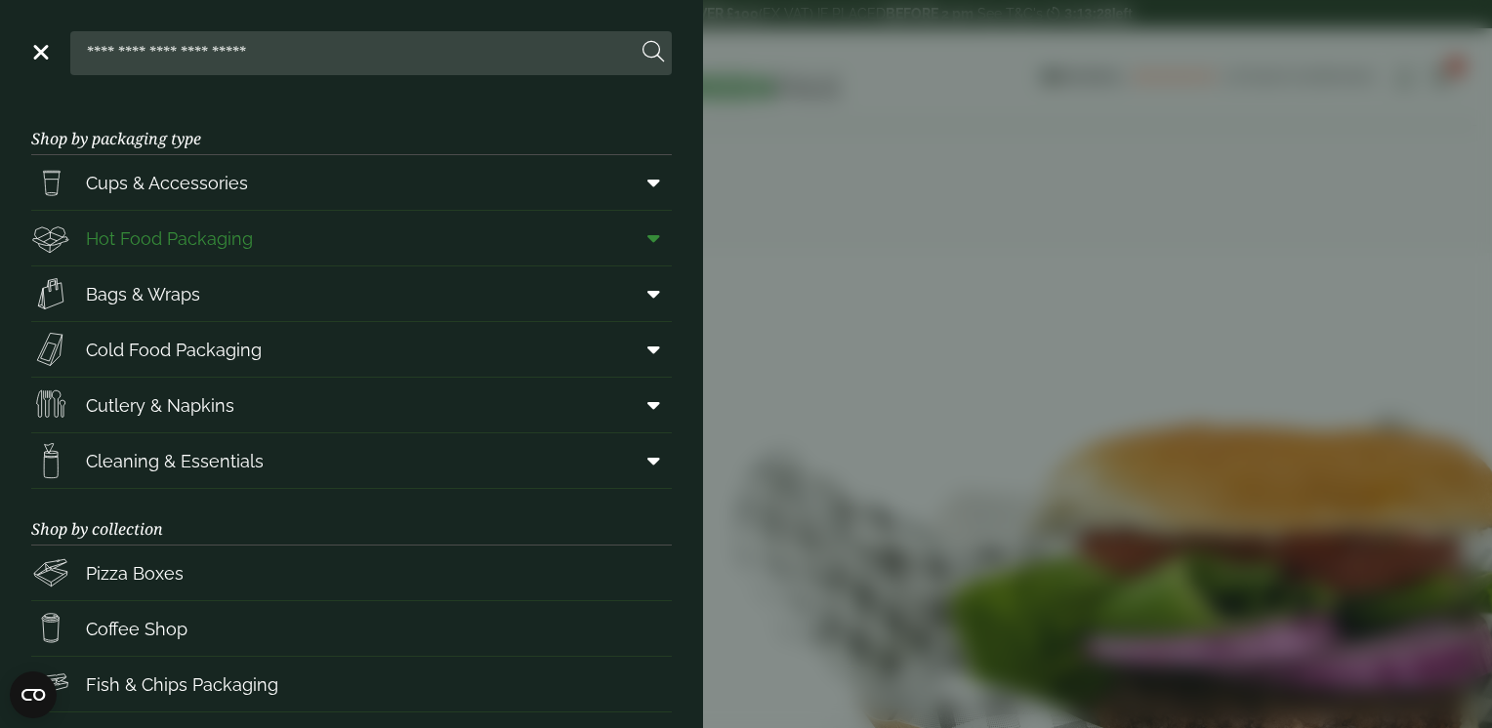
click at [277, 232] on link "Hot Food Packaging" at bounding box center [351, 238] width 641 height 55
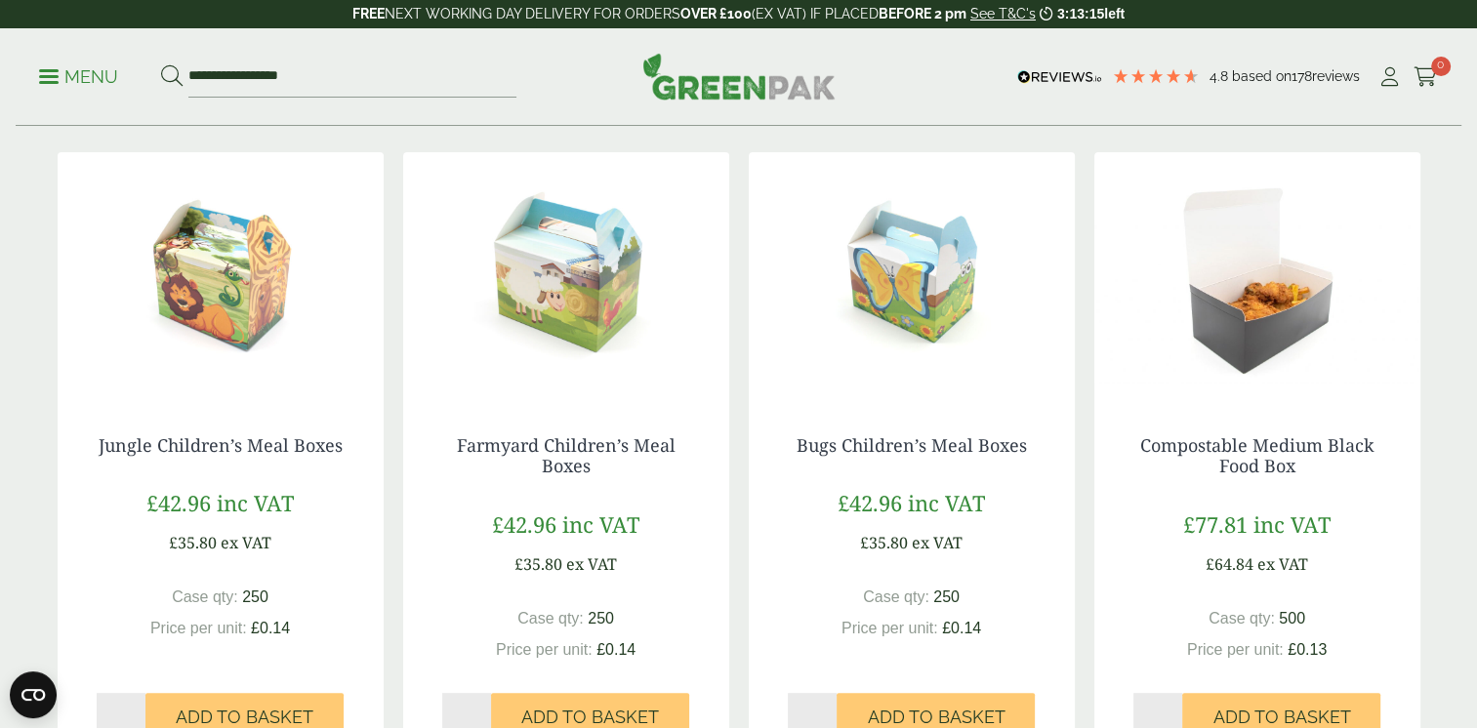
scroll to position [488, 0]
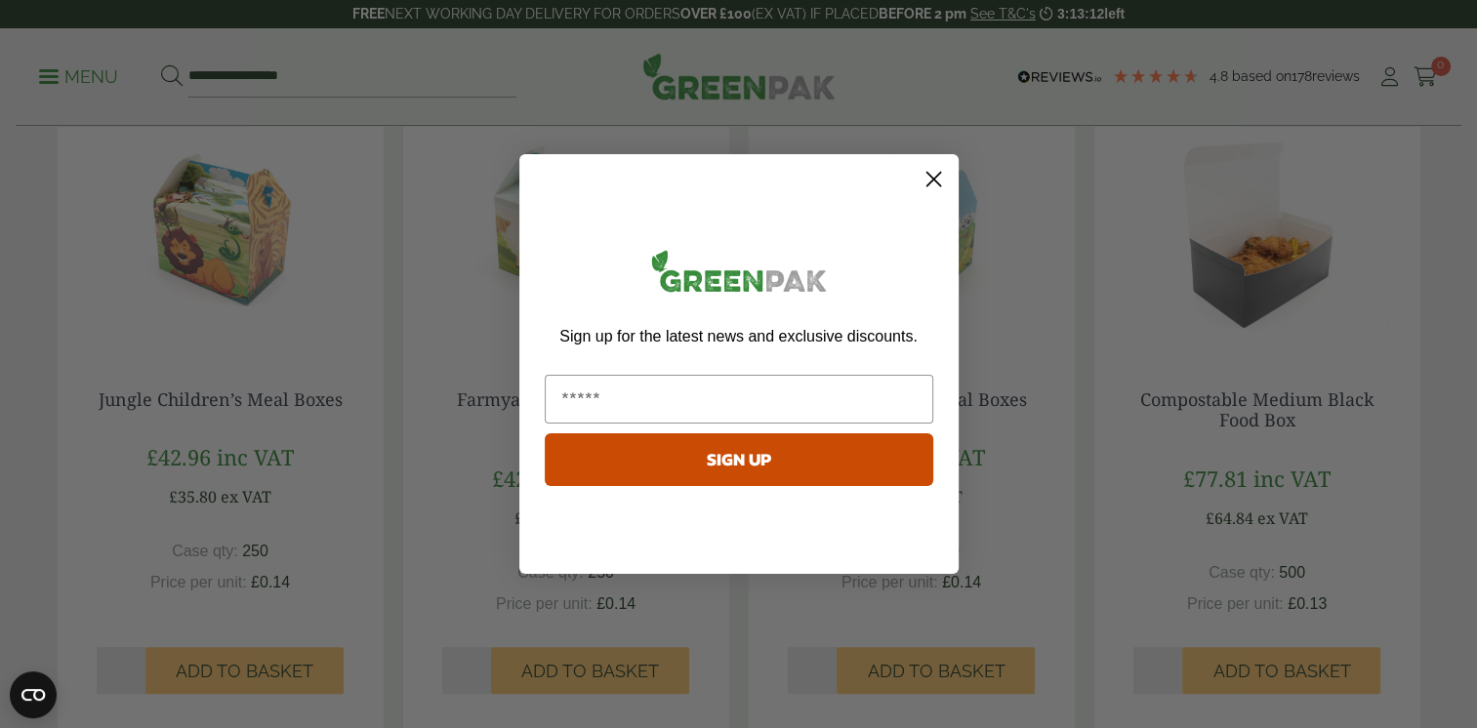
click at [935, 178] on circle "Close dialog" at bounding box center [933, 179] width 32 height 32
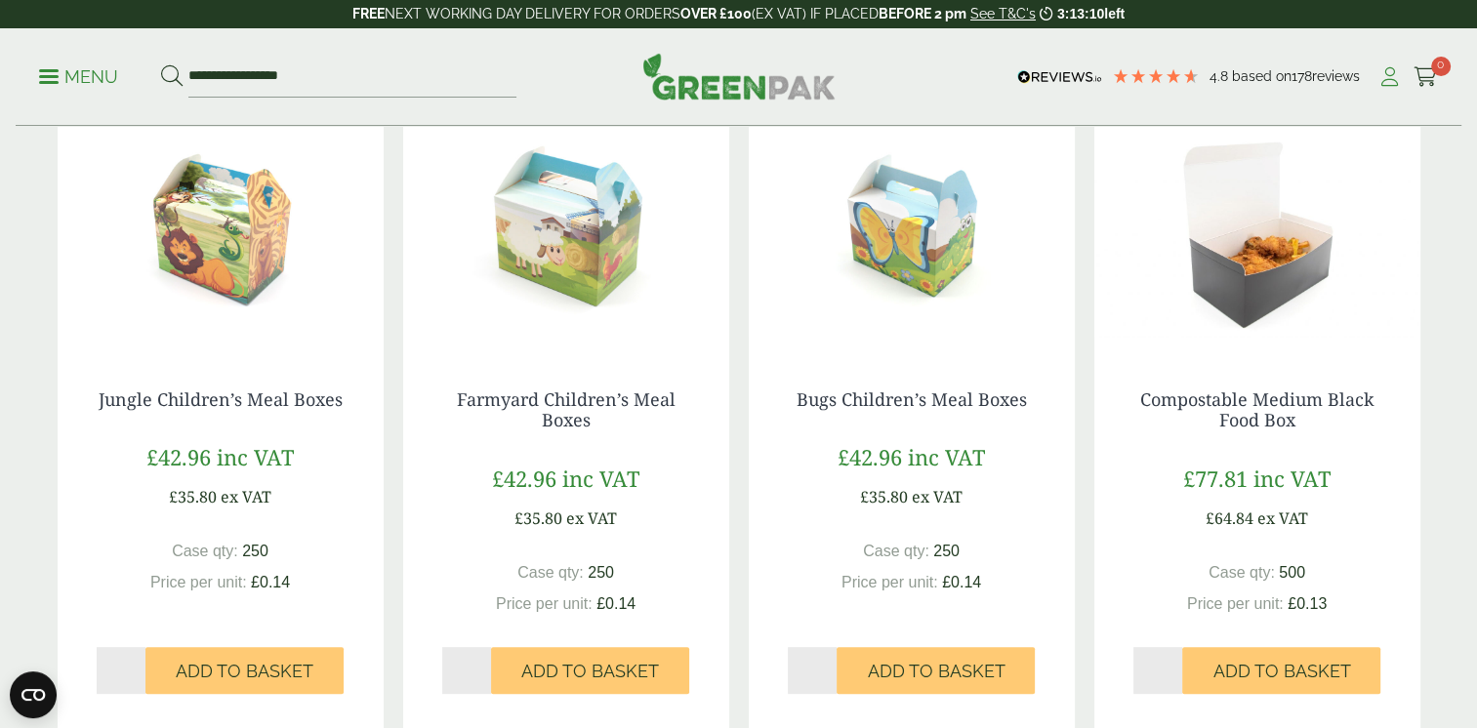
click at [1388, 76] on icon at bounding box center [1390, 77] width 24 height 20
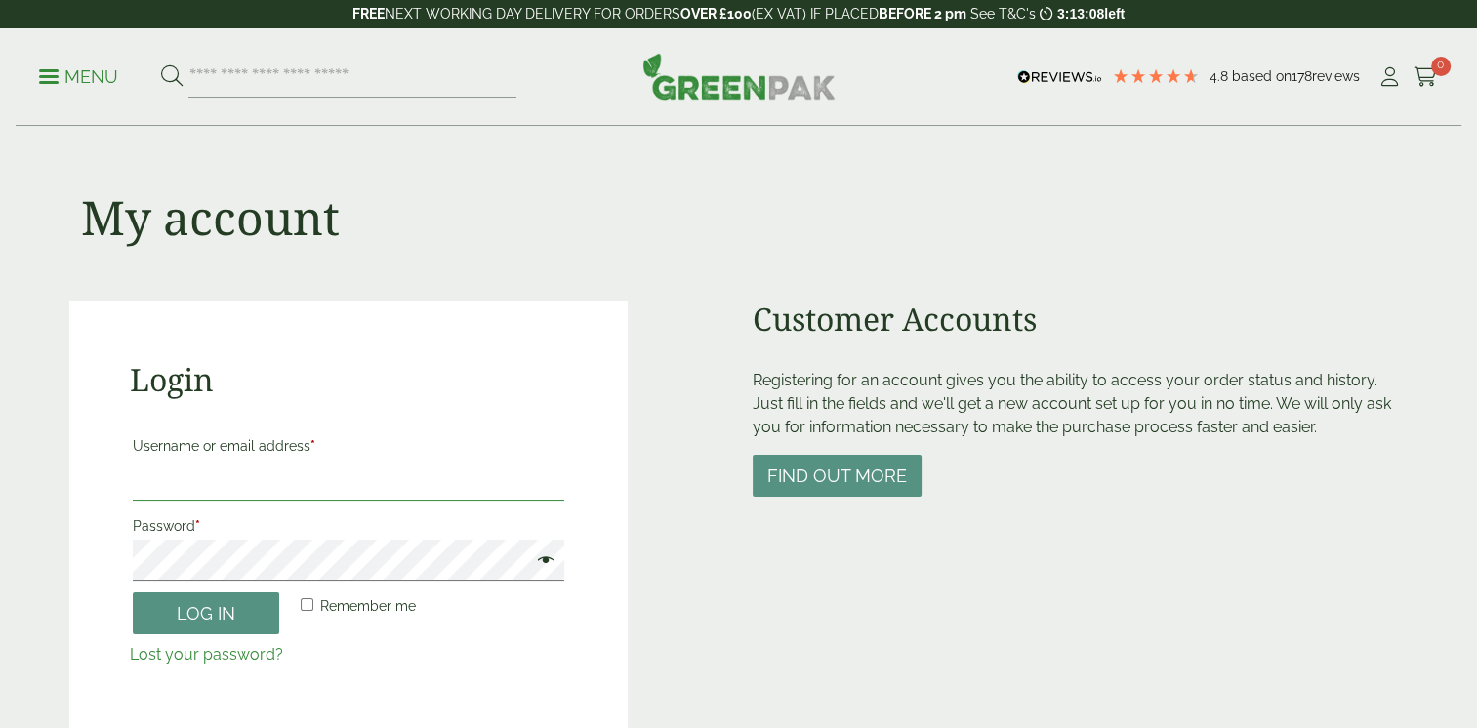
click at [227, 471] on input "Username or email address *" at bounding box center [349, 480] width 433 height 41
type input "**********"
click at [133, 593] on button "Log in" at bounding box center [206, 614] width 146 height 42
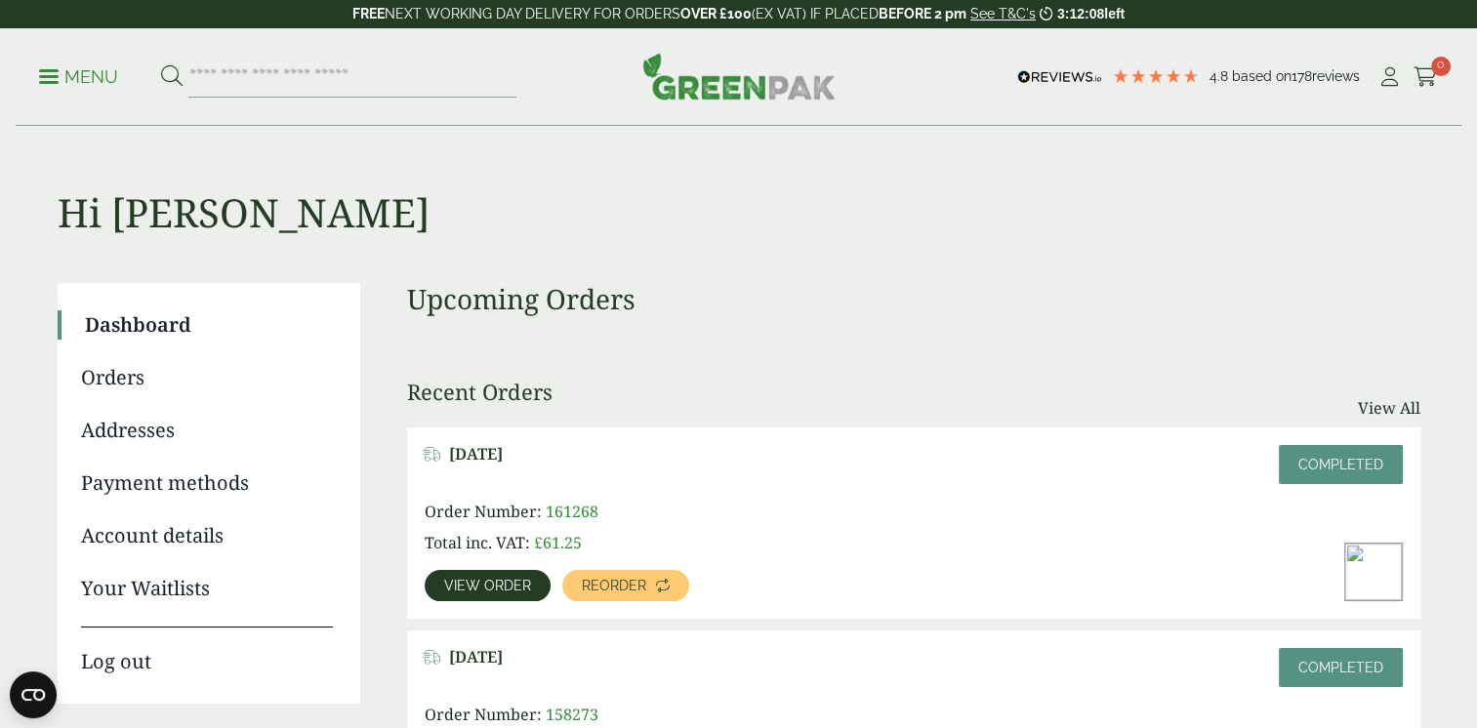
click at [59, 75] on p "Menu" at bounding box center [78, 76] width 79 height 23
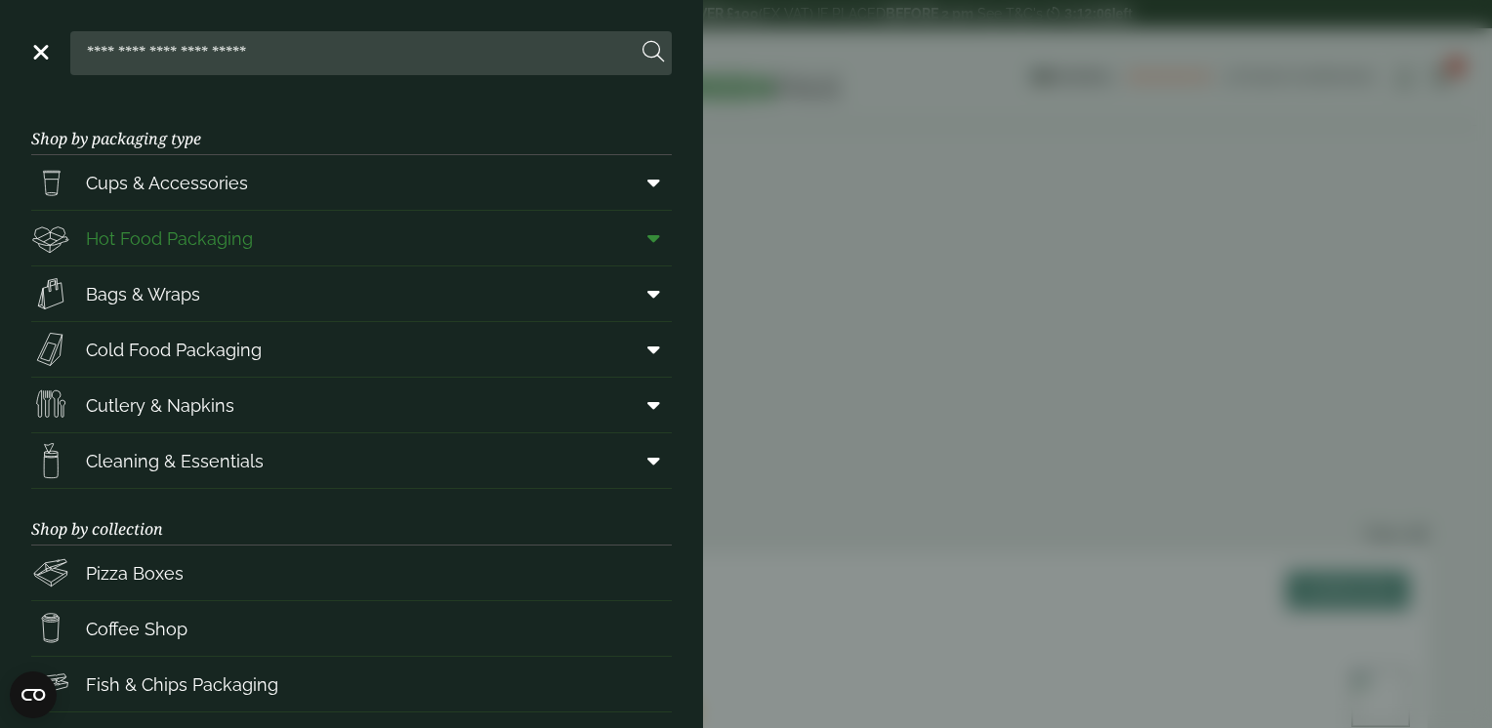
click at [209, 240] on span "Hot Food Packaging" at bounding box center [169, 239] width 167 height 26
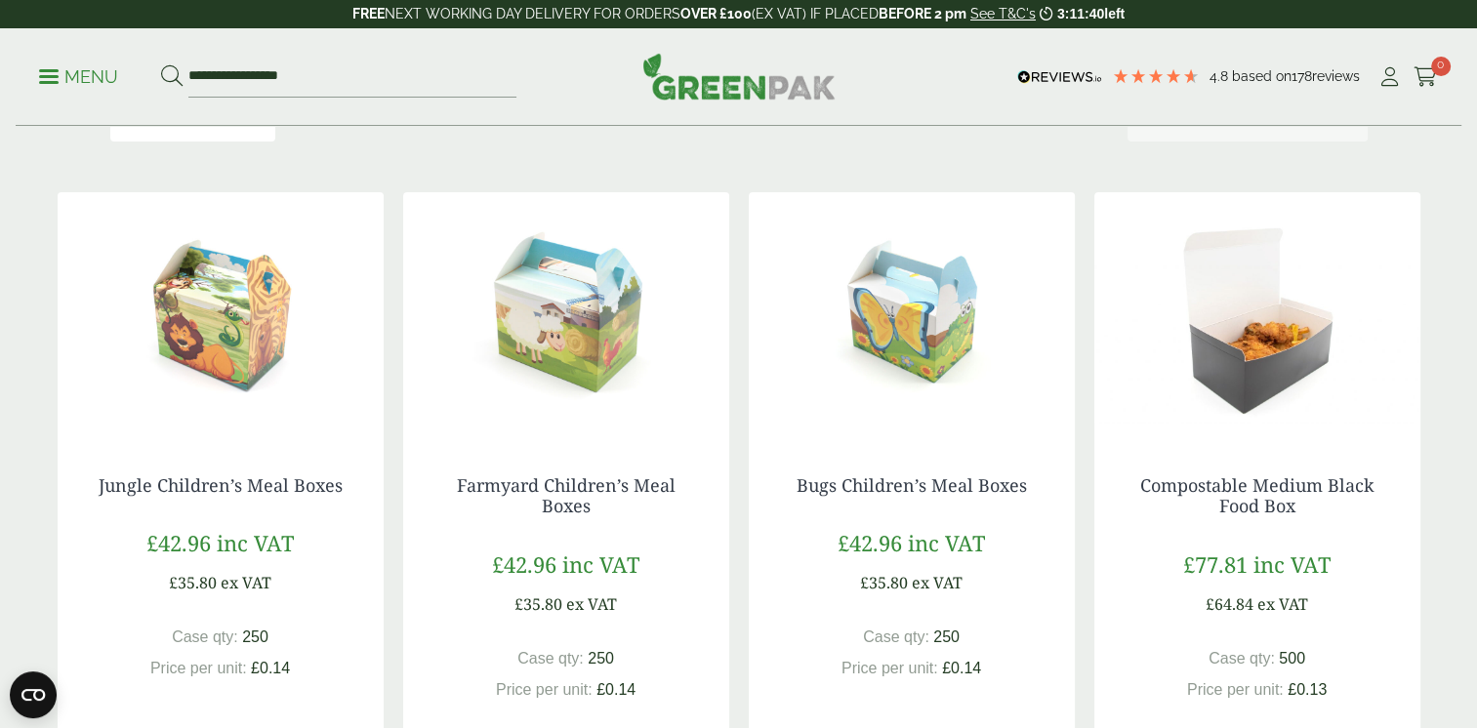
scroll to position [391, 0]
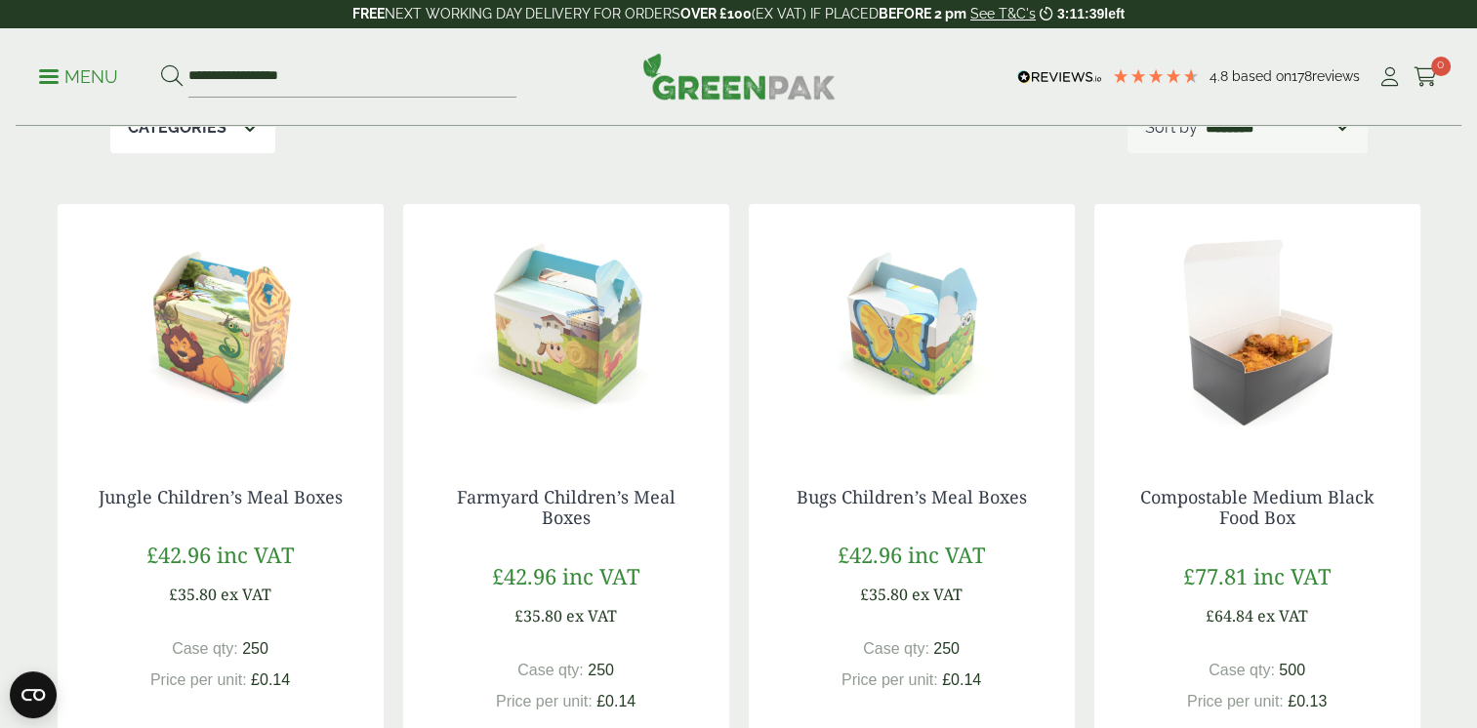
click at [1294, 376] on img at bounding box center [1258, 326] width 326 height 244
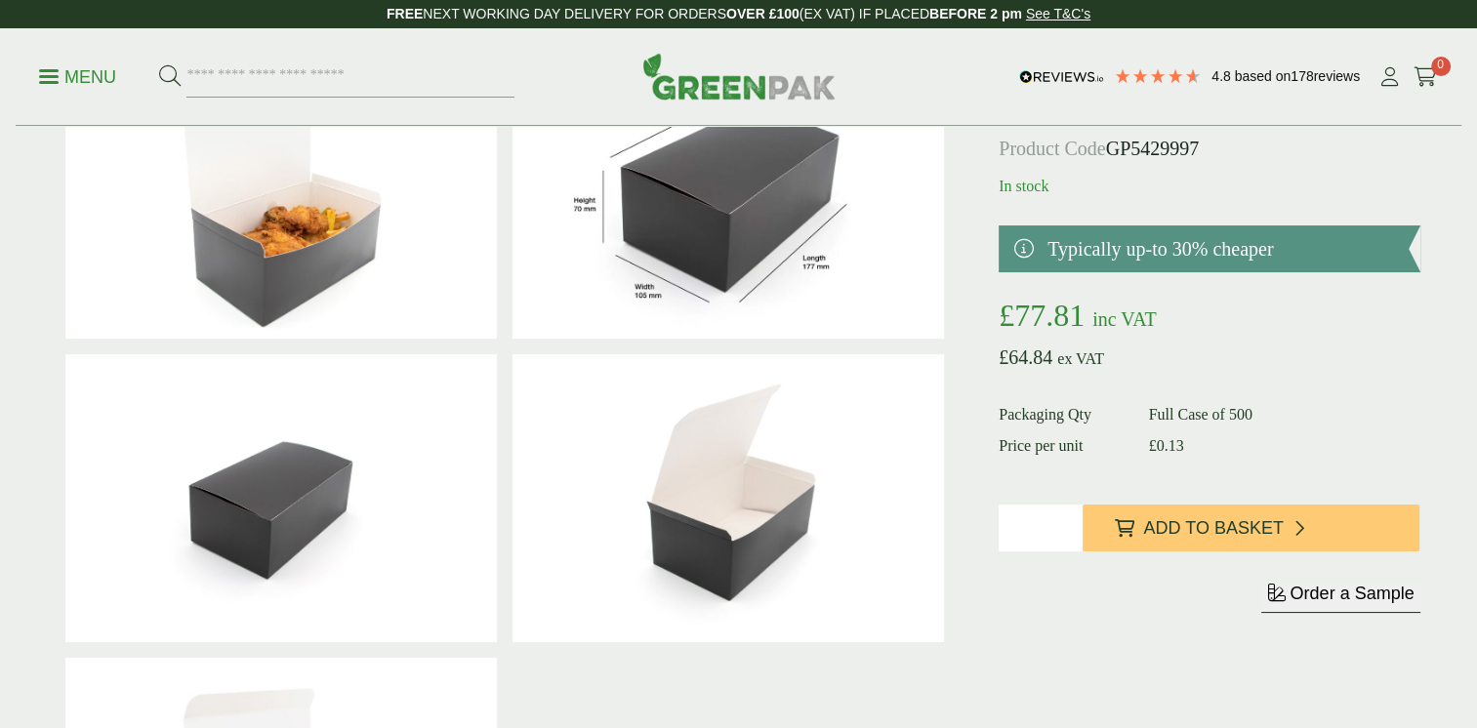
scroll to position [195, 0]
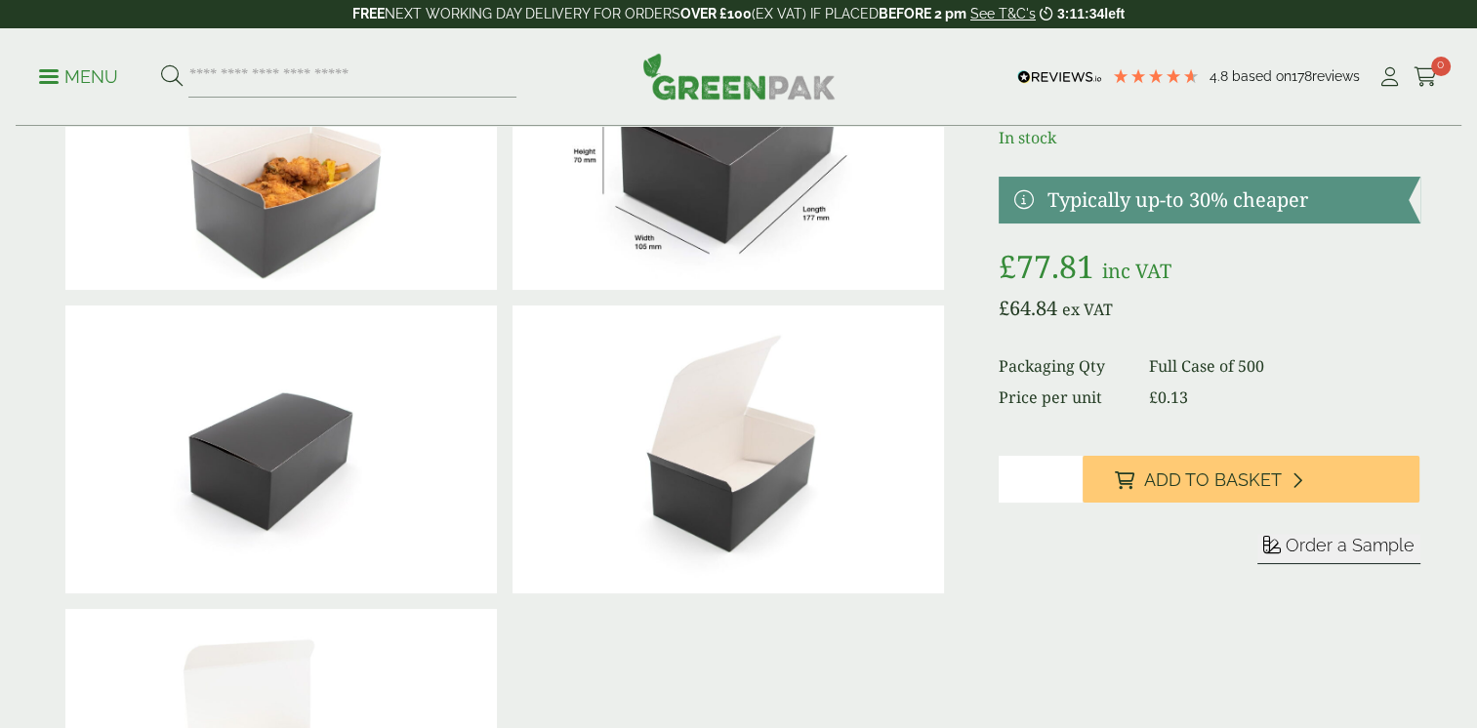
click at [738, 467] on img at bounding box center [729, 450] width 432 height 288
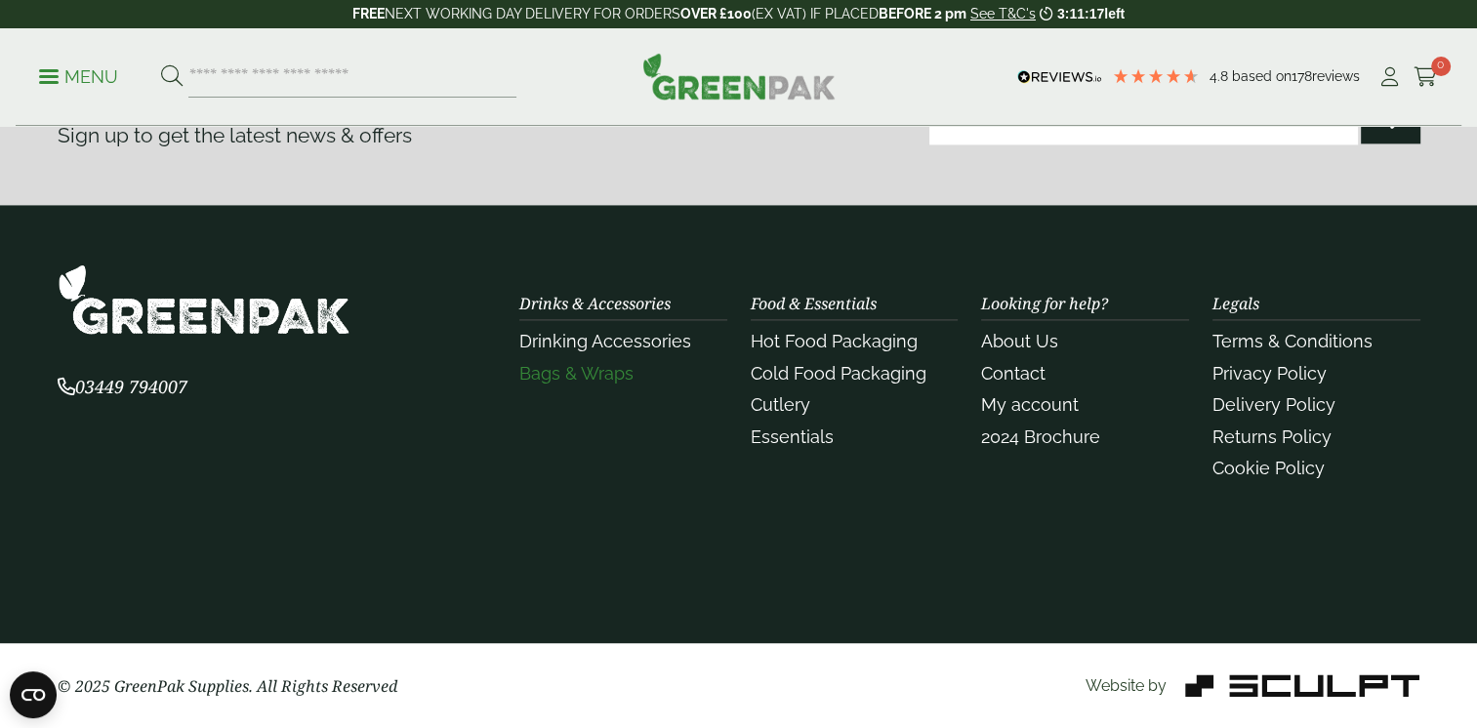
scroll to position [2079, 0]
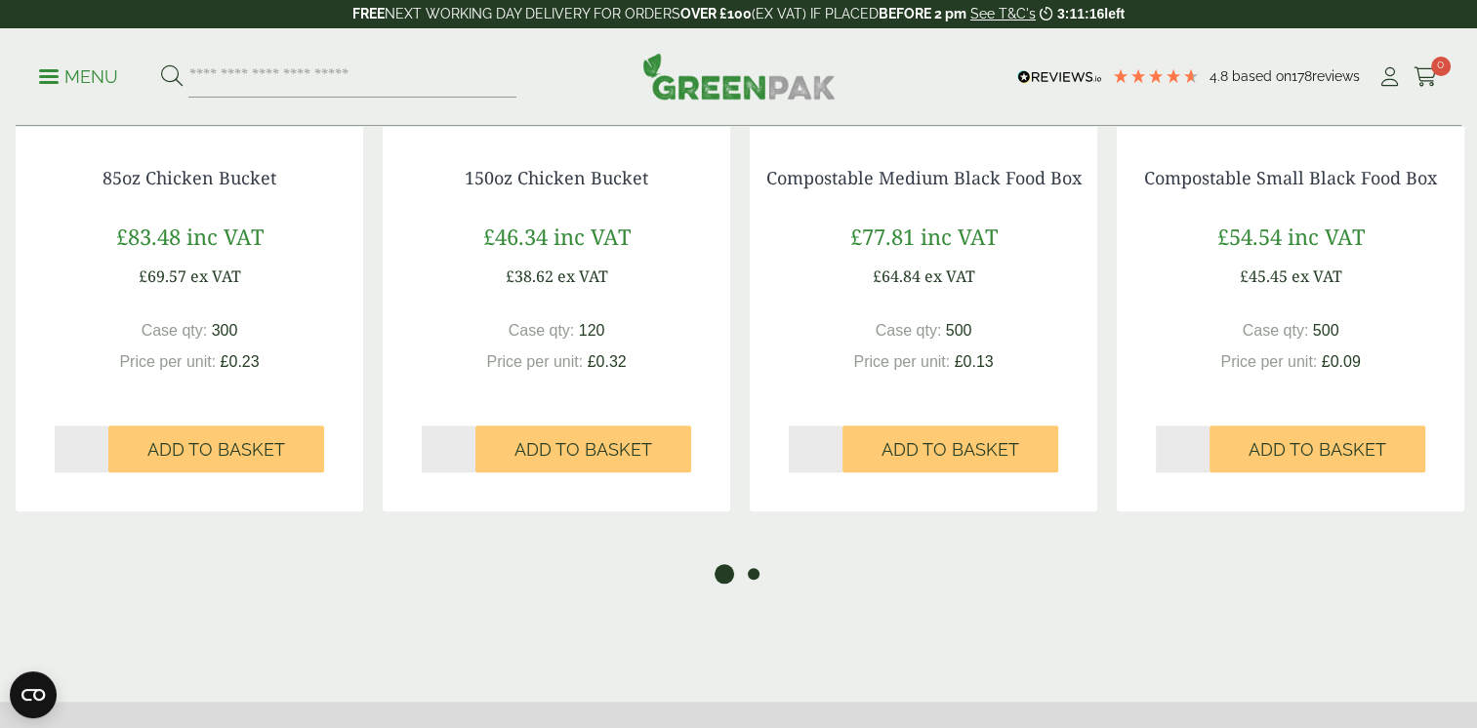
click at [753, 578] on button "2" at bounding box center [754, 574] width 20 height 20
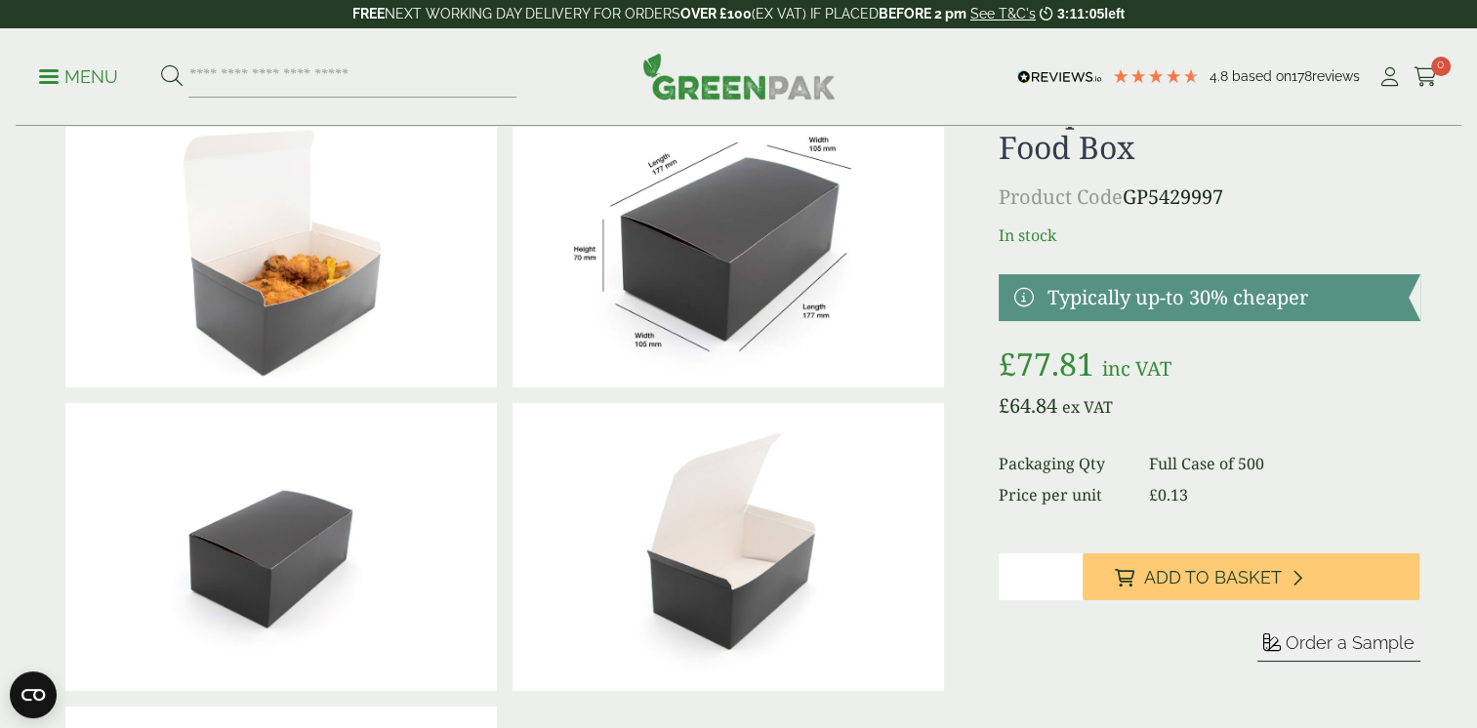
scroll to position [0, 0]
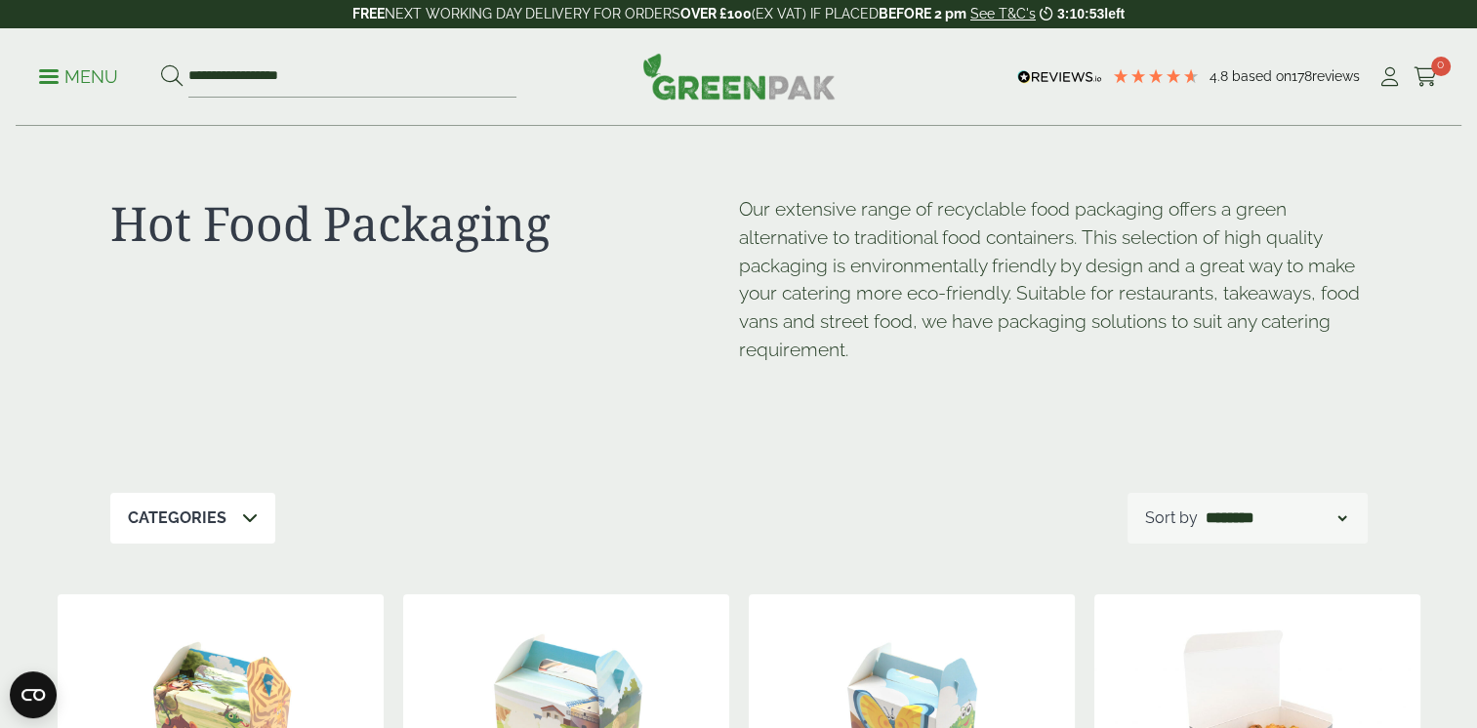
click at [55, 81] on link "Menu" at bounding box center [78, 75] width 79 height 20
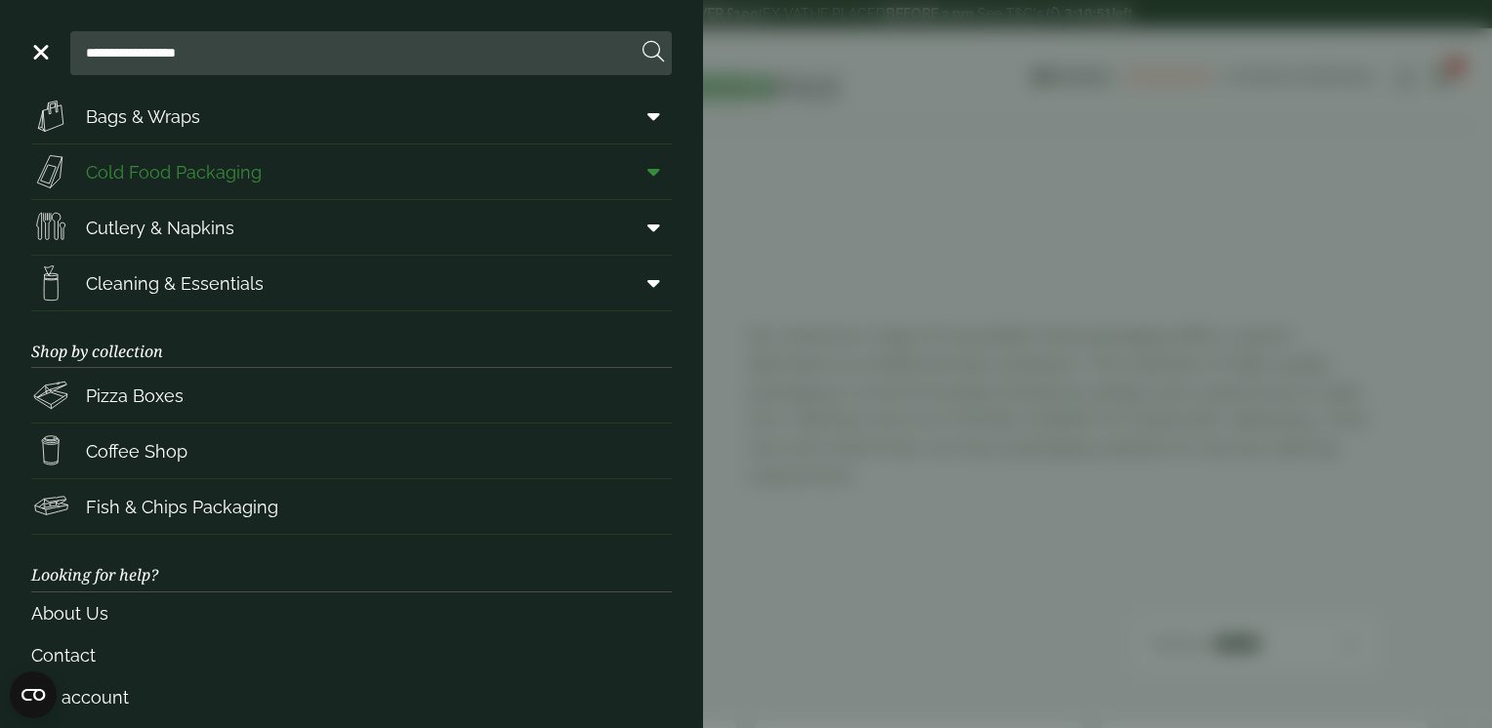
scroll to position [195, 0]
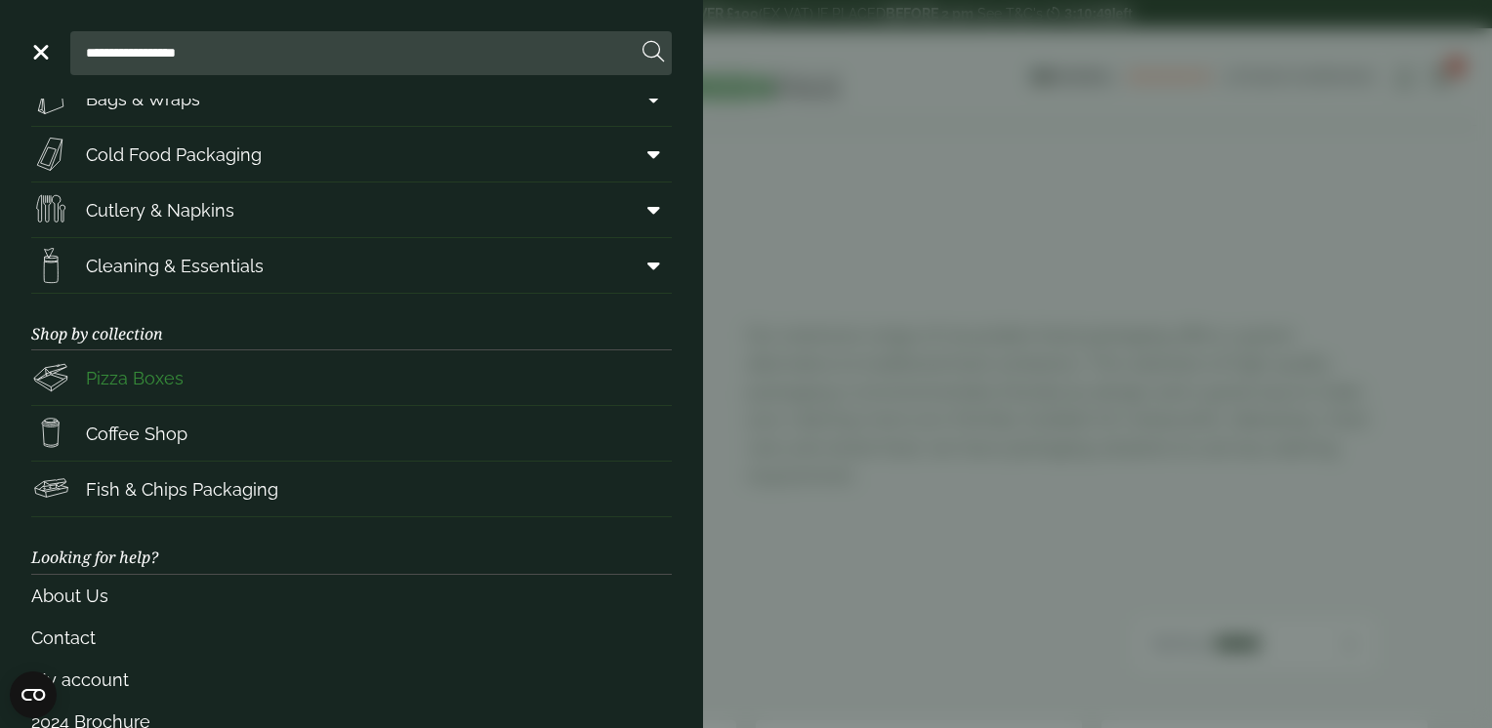
click at [141, 374] on span "Pizza Boxes" at bounding box center [135, 378] width 98 height 26
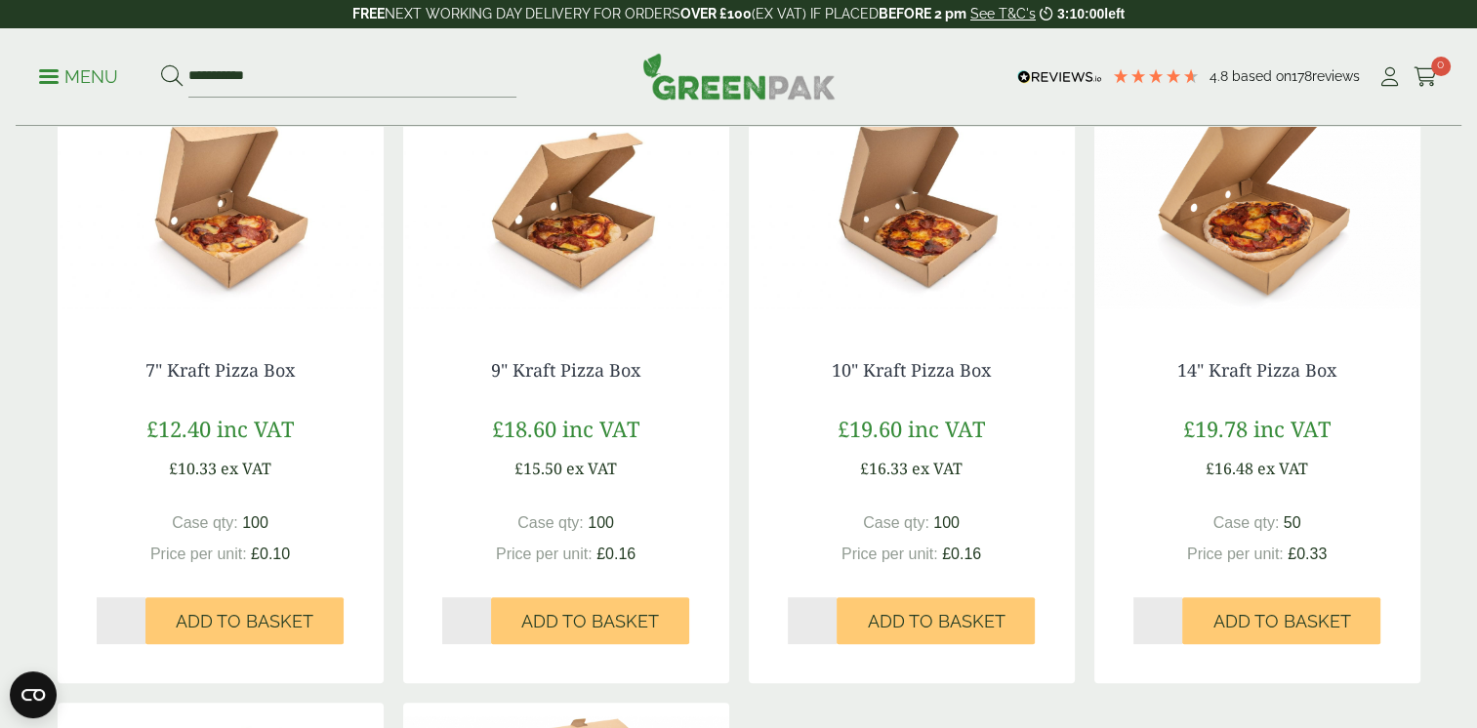
scroll to position [488, 0]
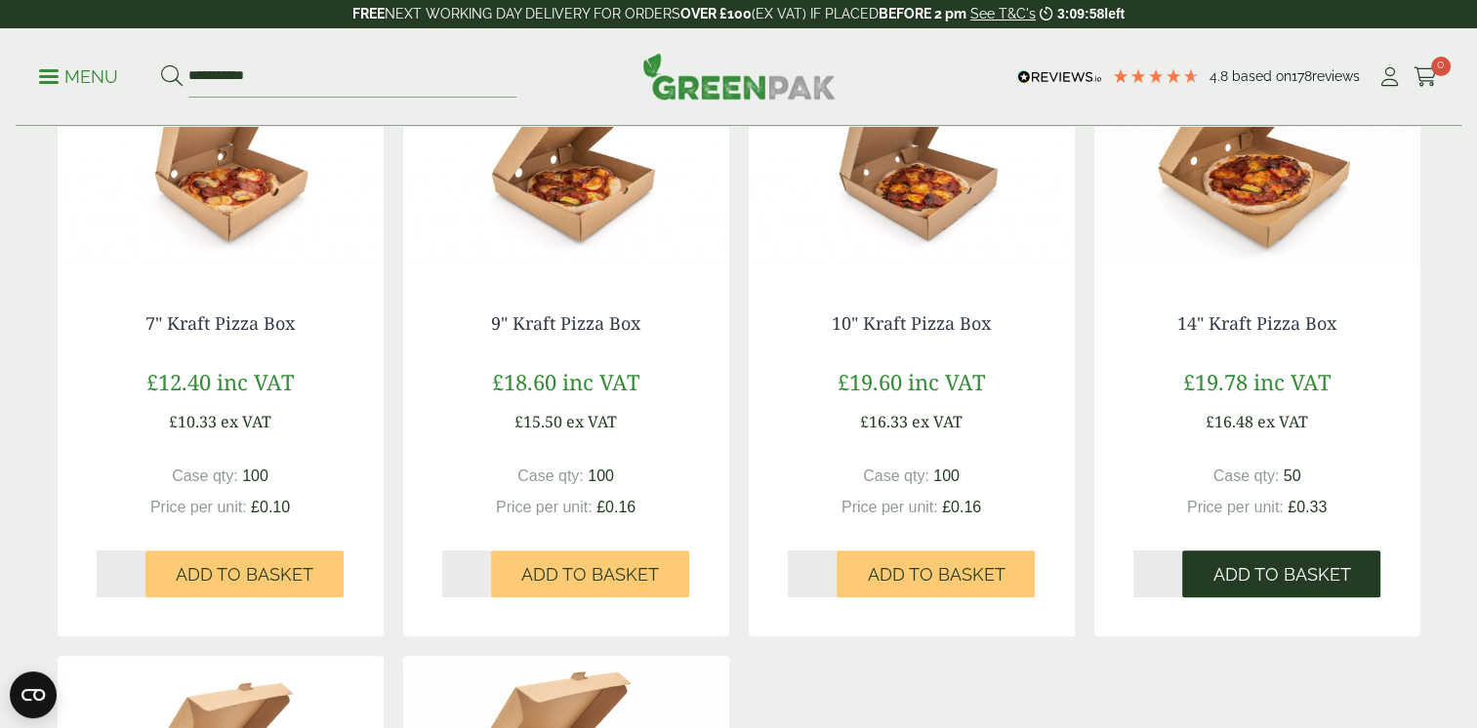
click at [1292, 577] on span "Add to Basket" at bounding box center [1282, 574] width 138 height 21
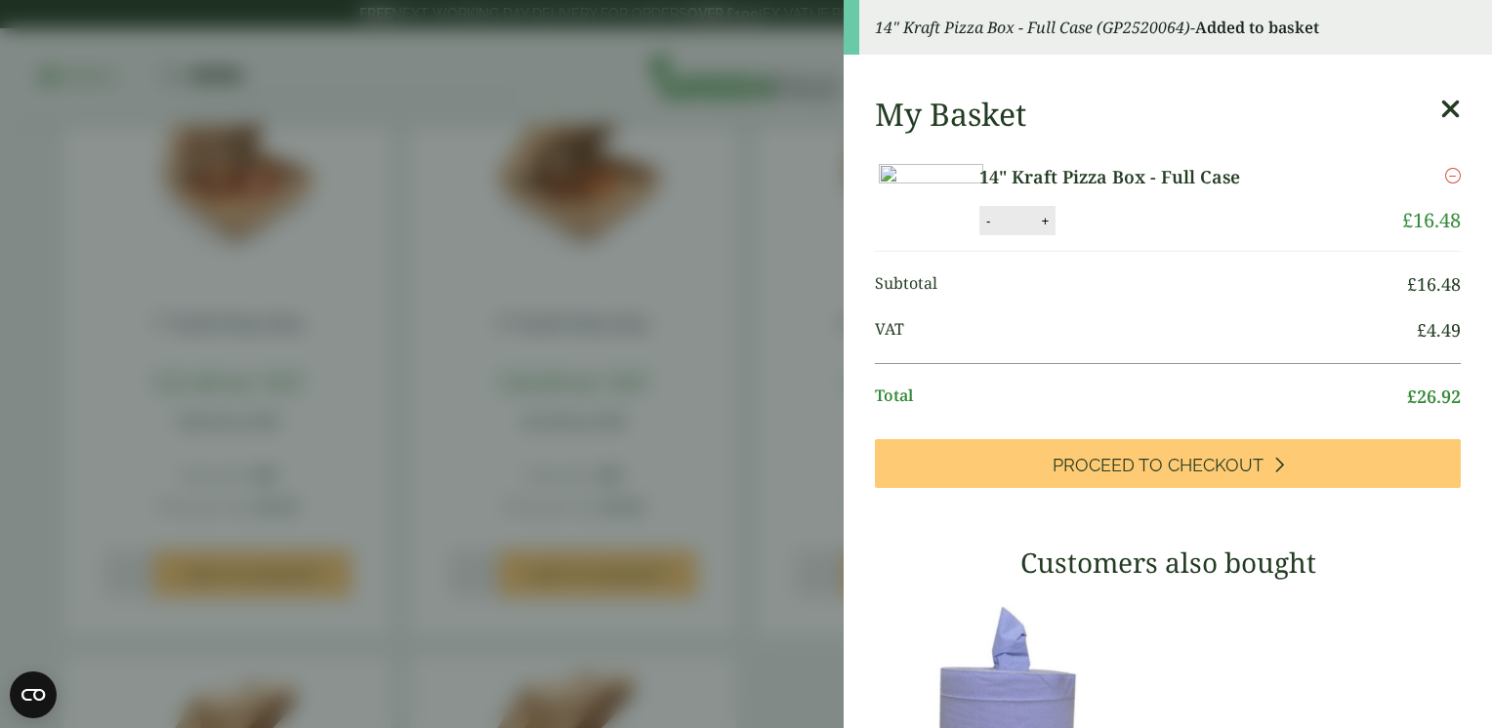
click at [817, 115] on aside "14" Kraft Pizza Box - Full Case (GP2520064) - Added to basket My Basket 14" Kra…" at bounding box center [746, 364] width 1492 height 728
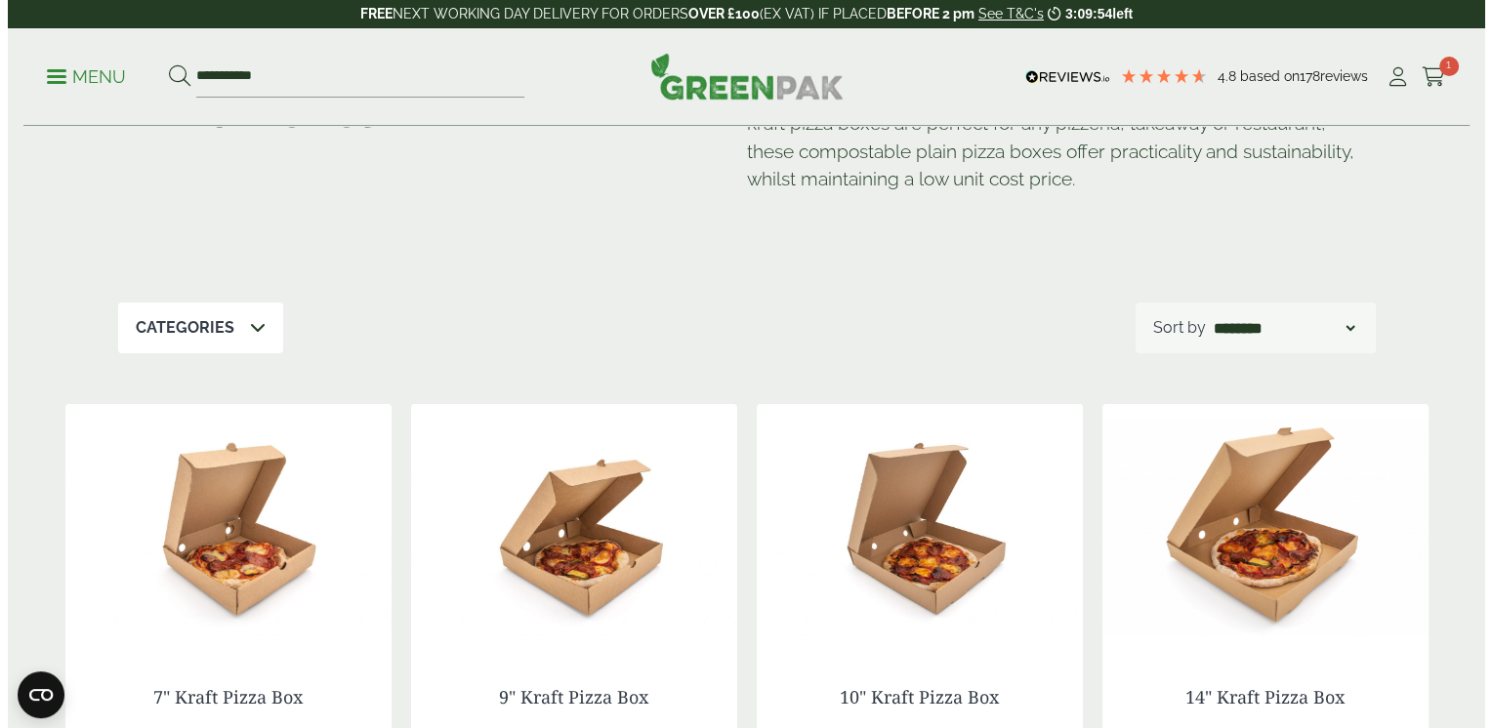
scroll to position [0, 0]
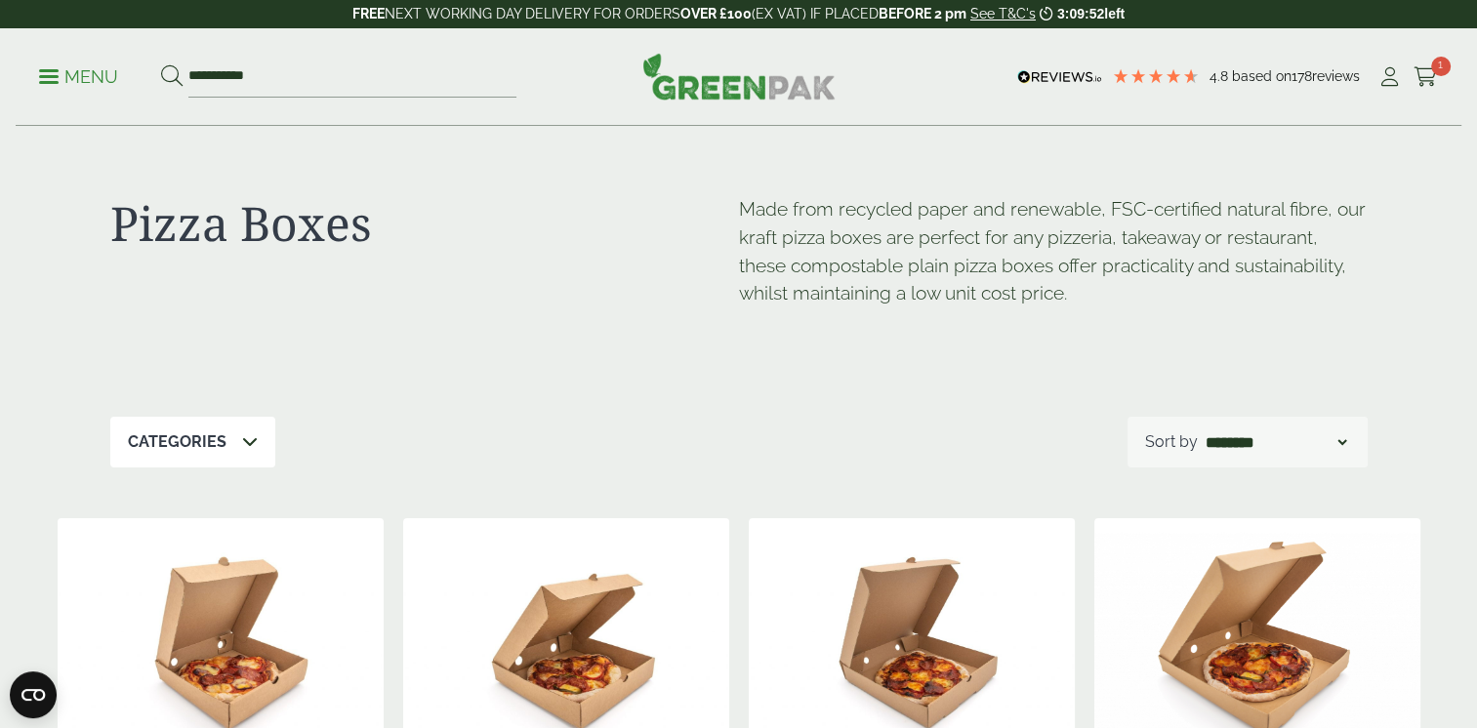
click at [53, 81] on link "Menu" at bounding box center [78, 75] width 79 height 20
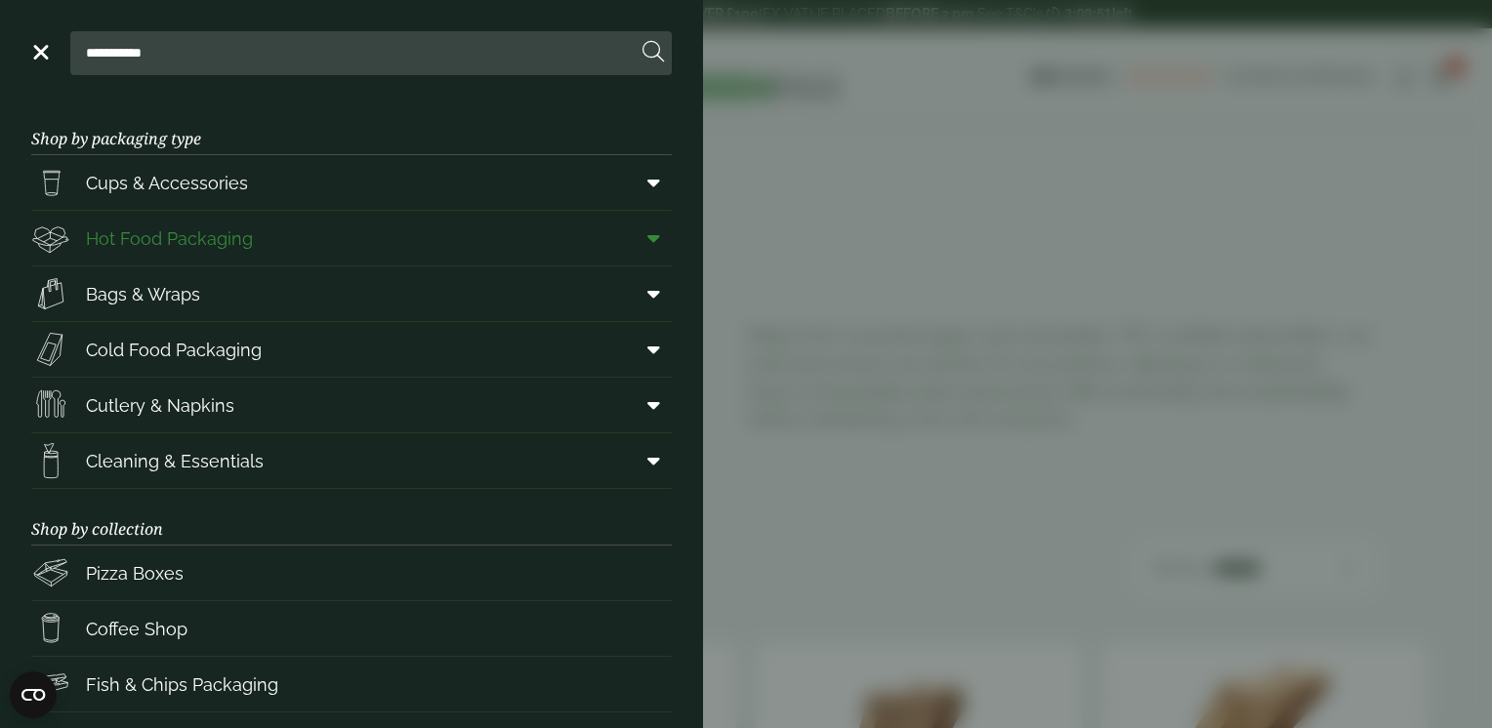
click at [242, 246] on span "Hot Food Packaging" at bounding box center [169, 239] width 167 height 26
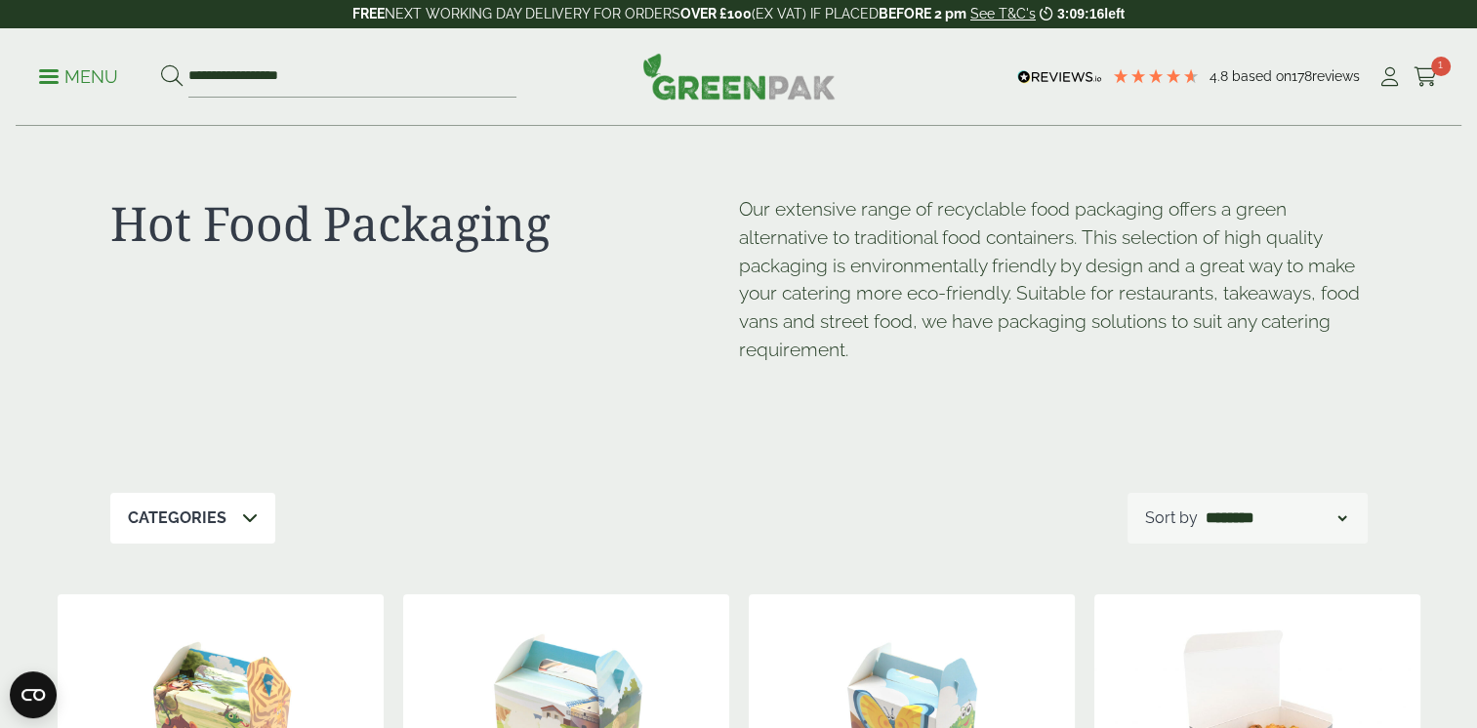
click at [62, 75] on p "Menu" at bounding box center [78, 76] width 79 height 23
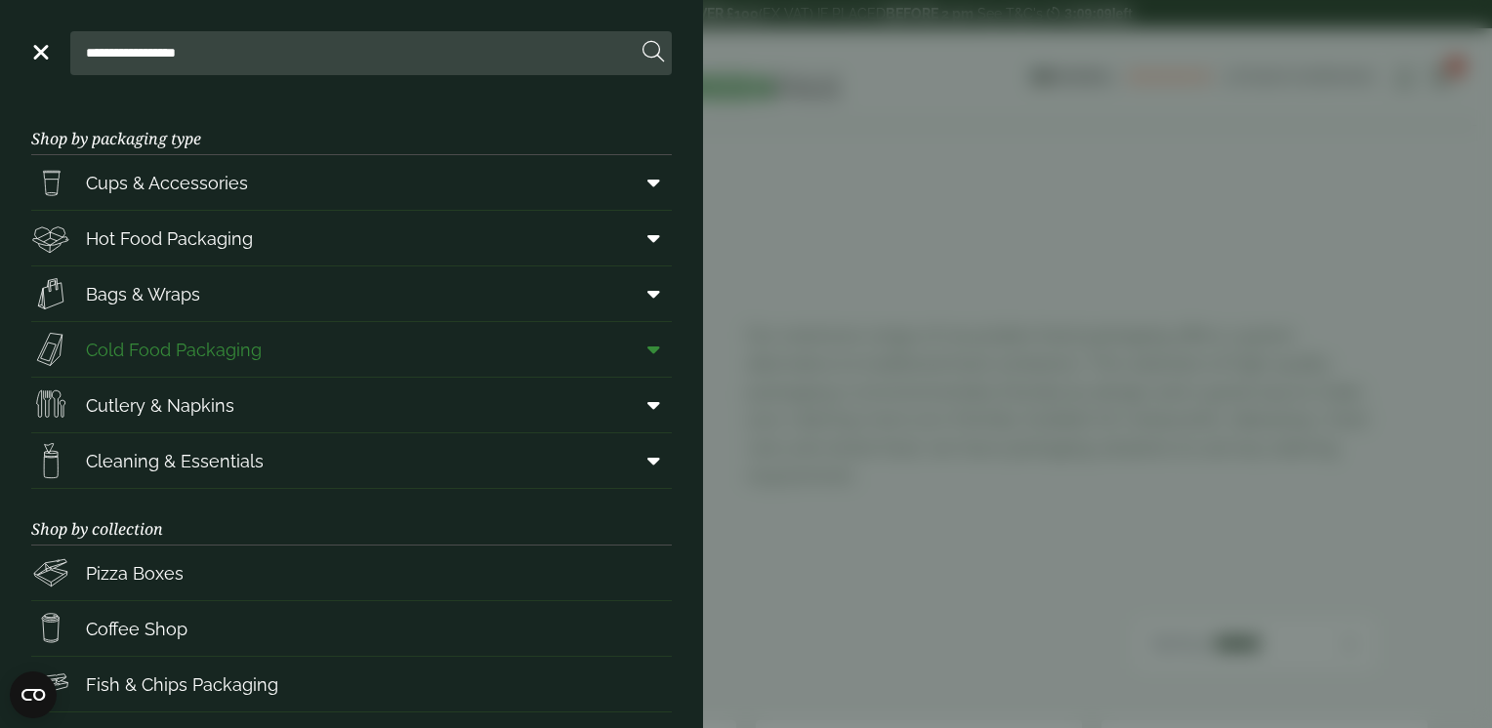
click at [211, 351] on span "Cold Food Packaging" at bounding box center [174, 350] width 176 height 26
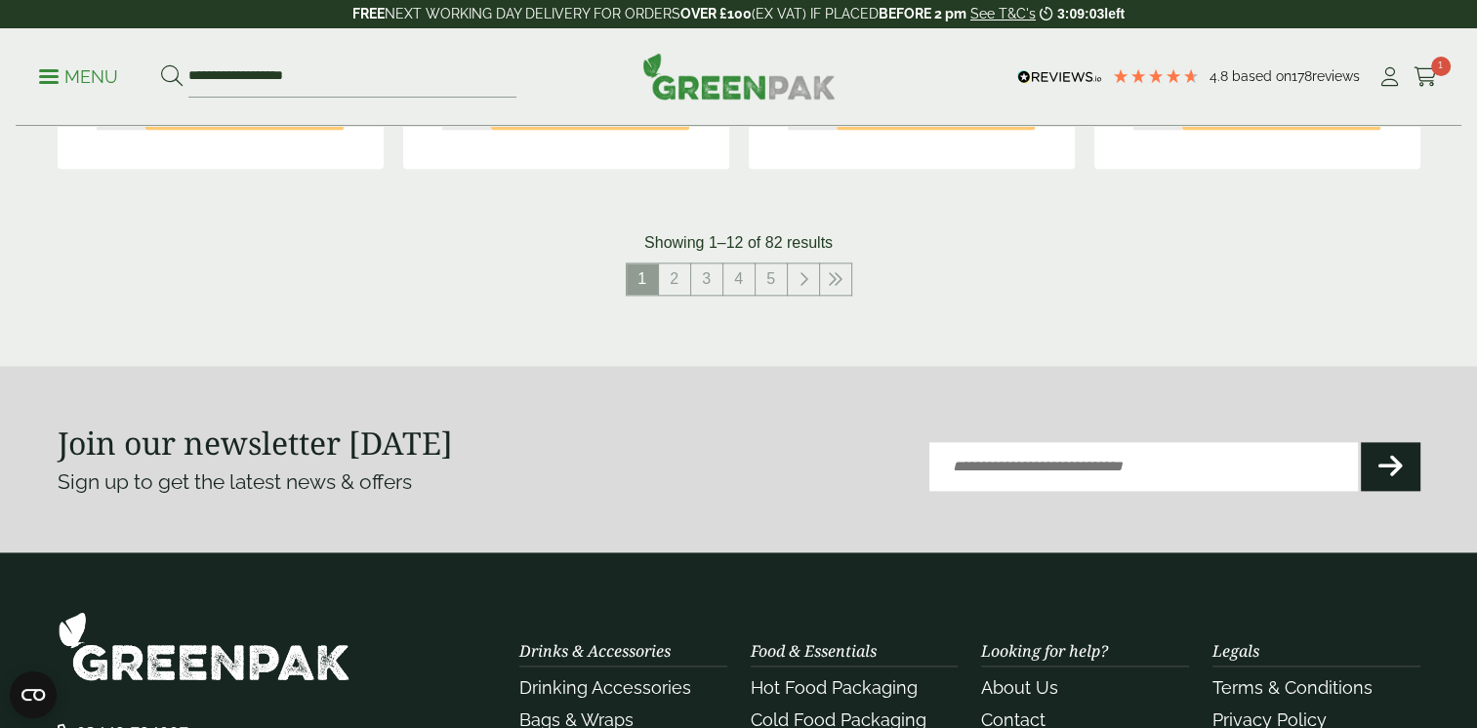
scroll to position [2343, 0]
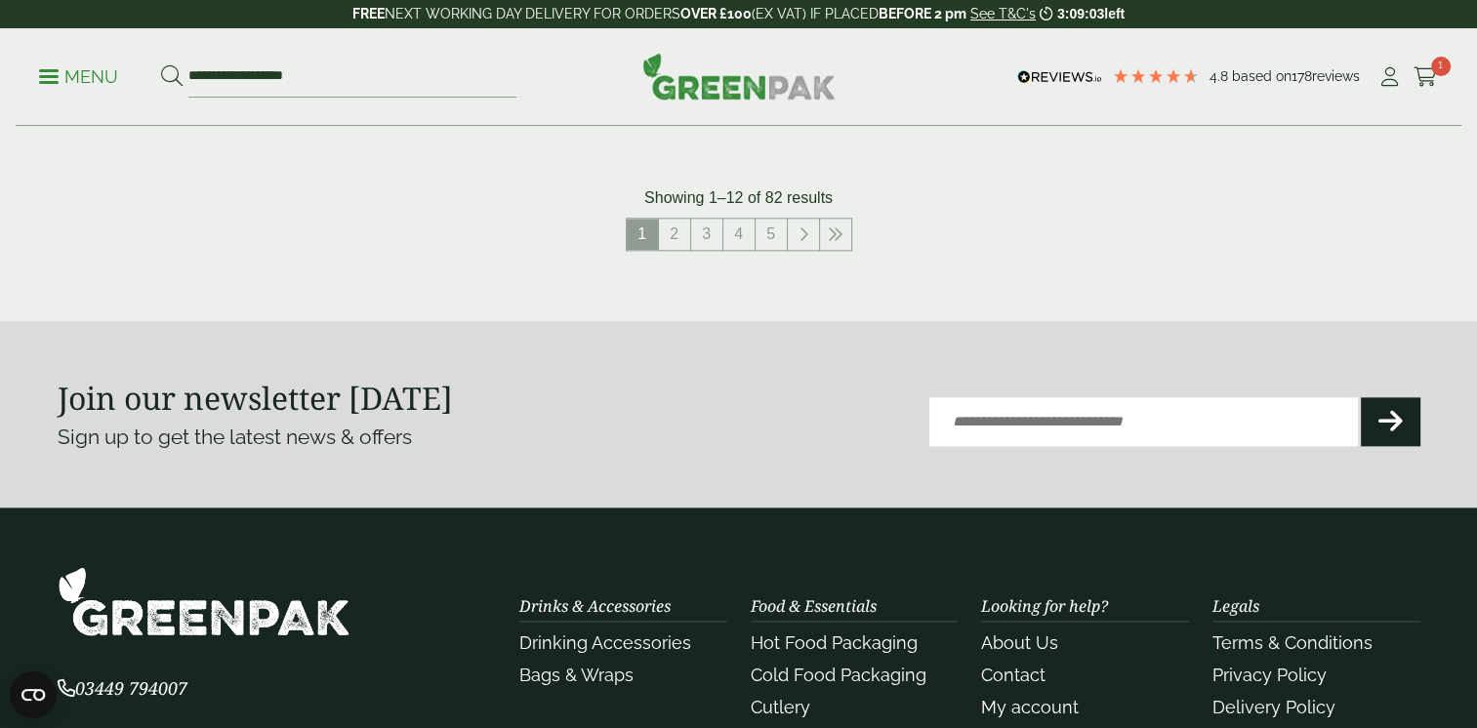
click at [676, 334] on section "Join our newsletter [DATE] Sign up to get the latest news & offers Email (Requi…" at bounding box center [738, 414] width 1477 height 186
click at [679, 240] on link "2" at bounding box center [674, 234] width 31 height 31
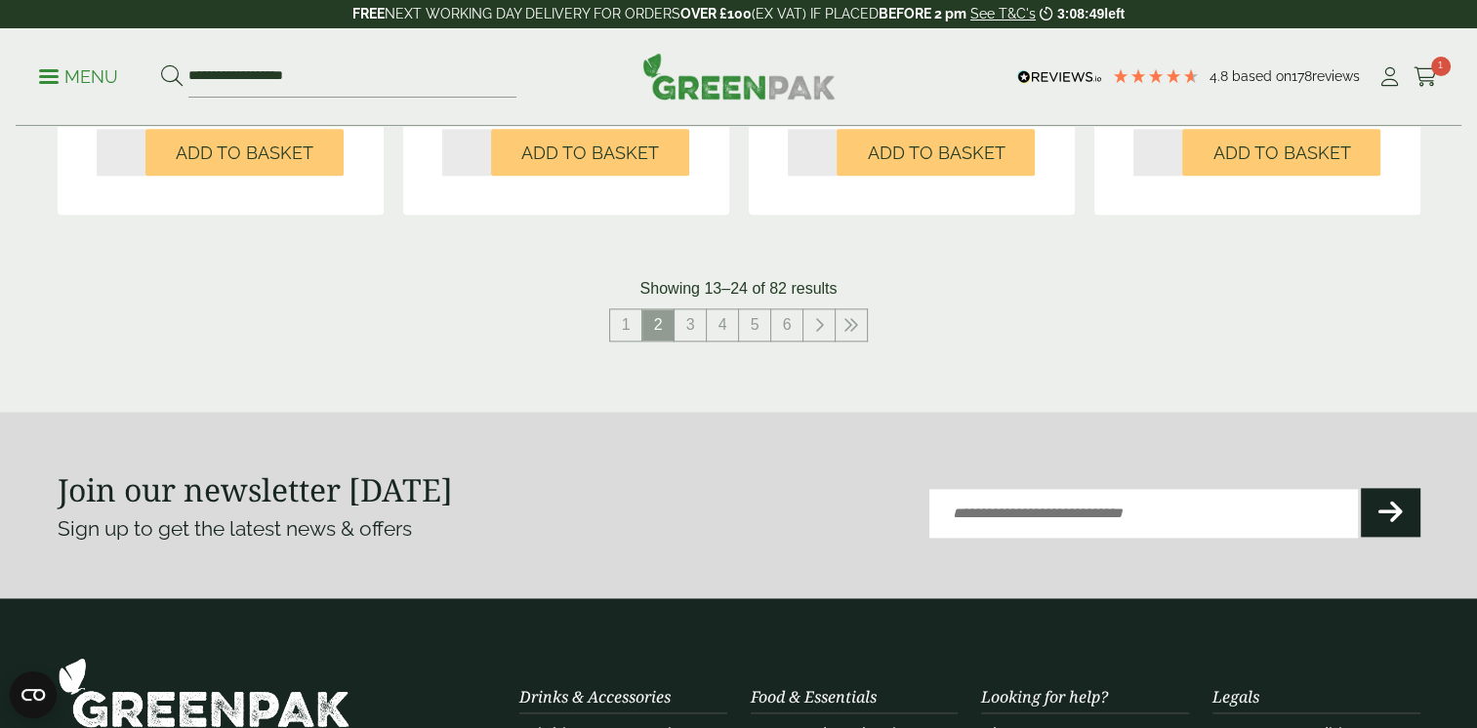
scroll to position [2275, 0]
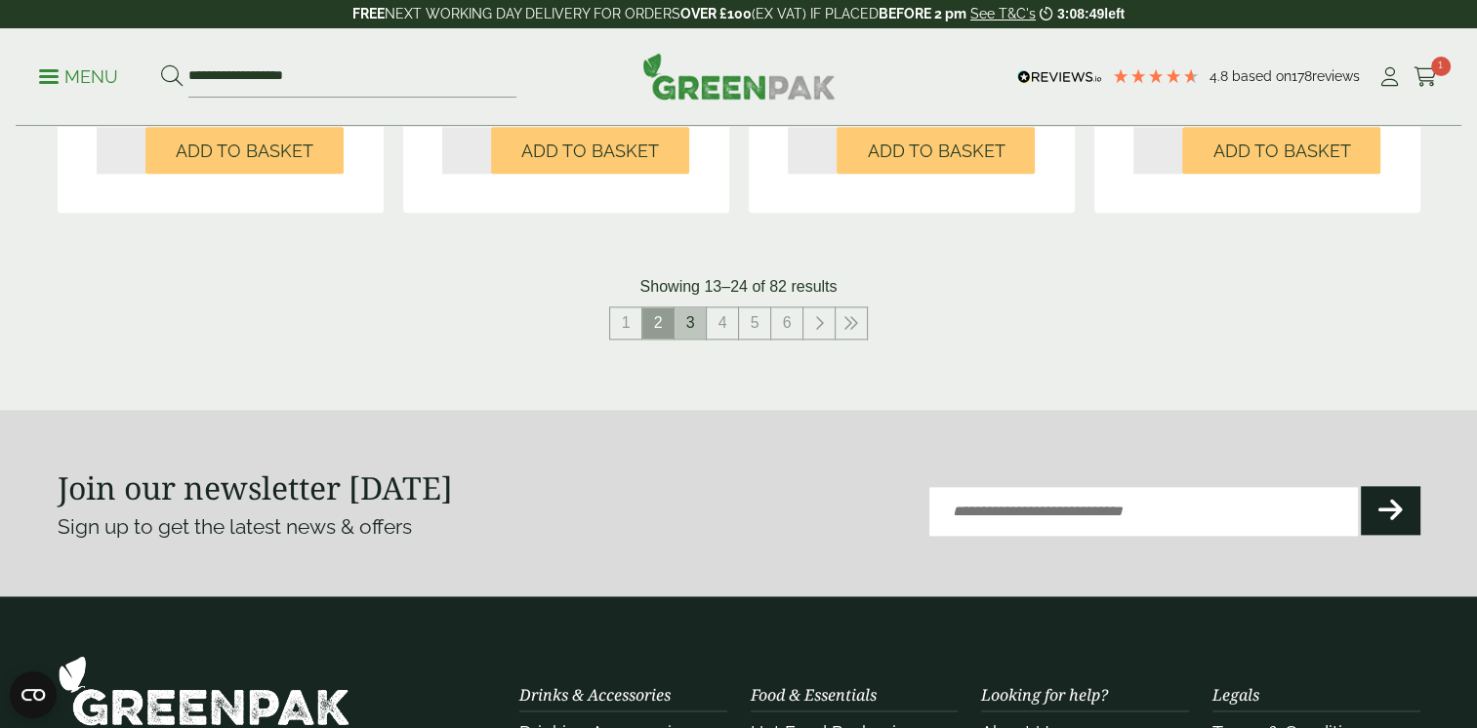
click at [691, 329] on link "3" at bounding box center [690, 323] width 31 height 31
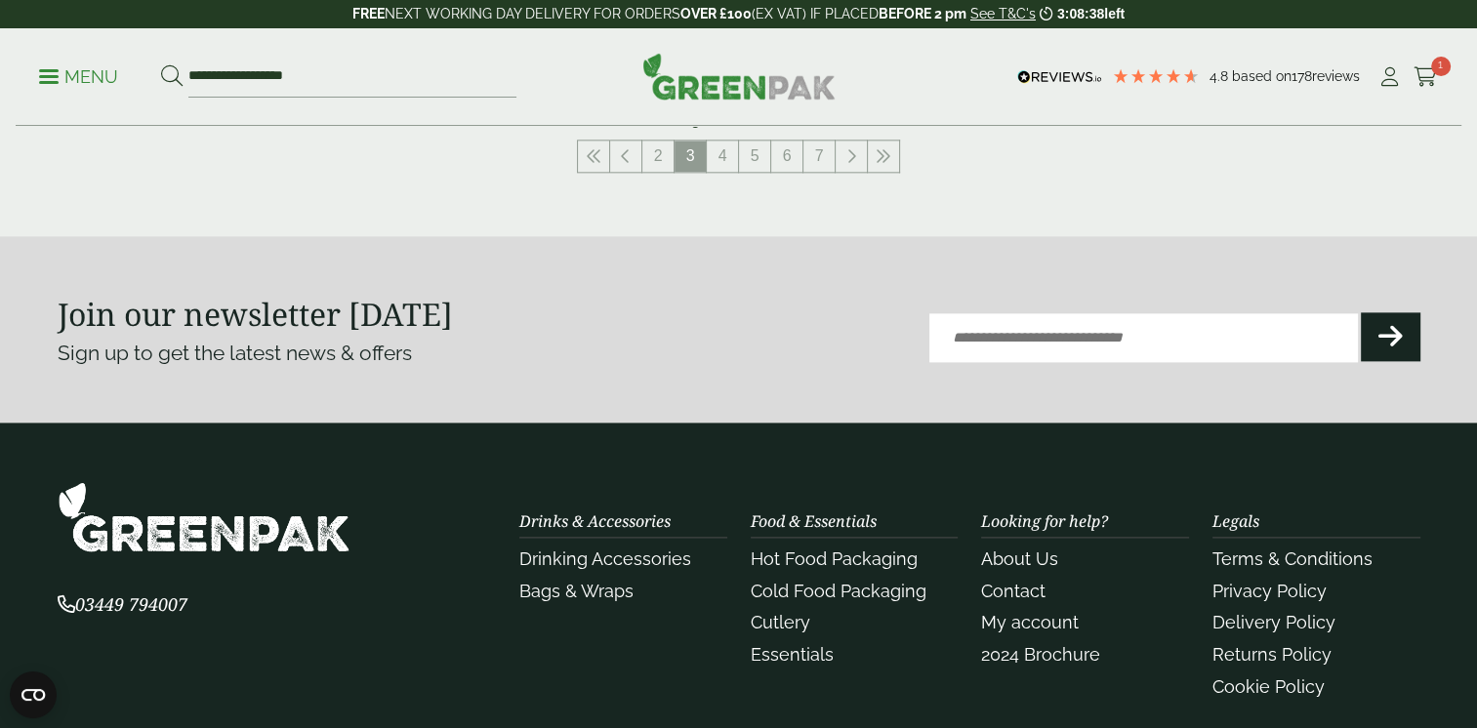
scroll to position [2148, 0]
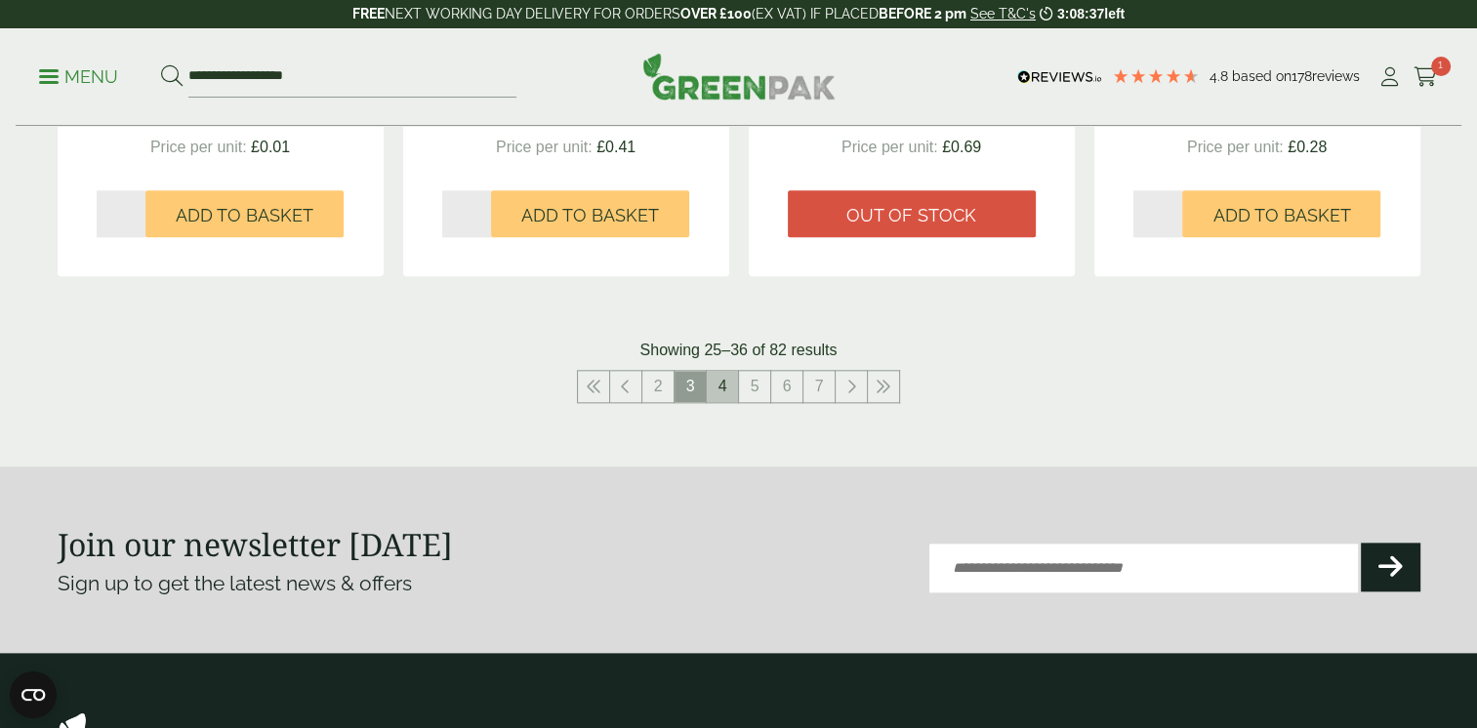
click at [731, 373] on link "4" at bounding box center [722, 386] width 31 height 31
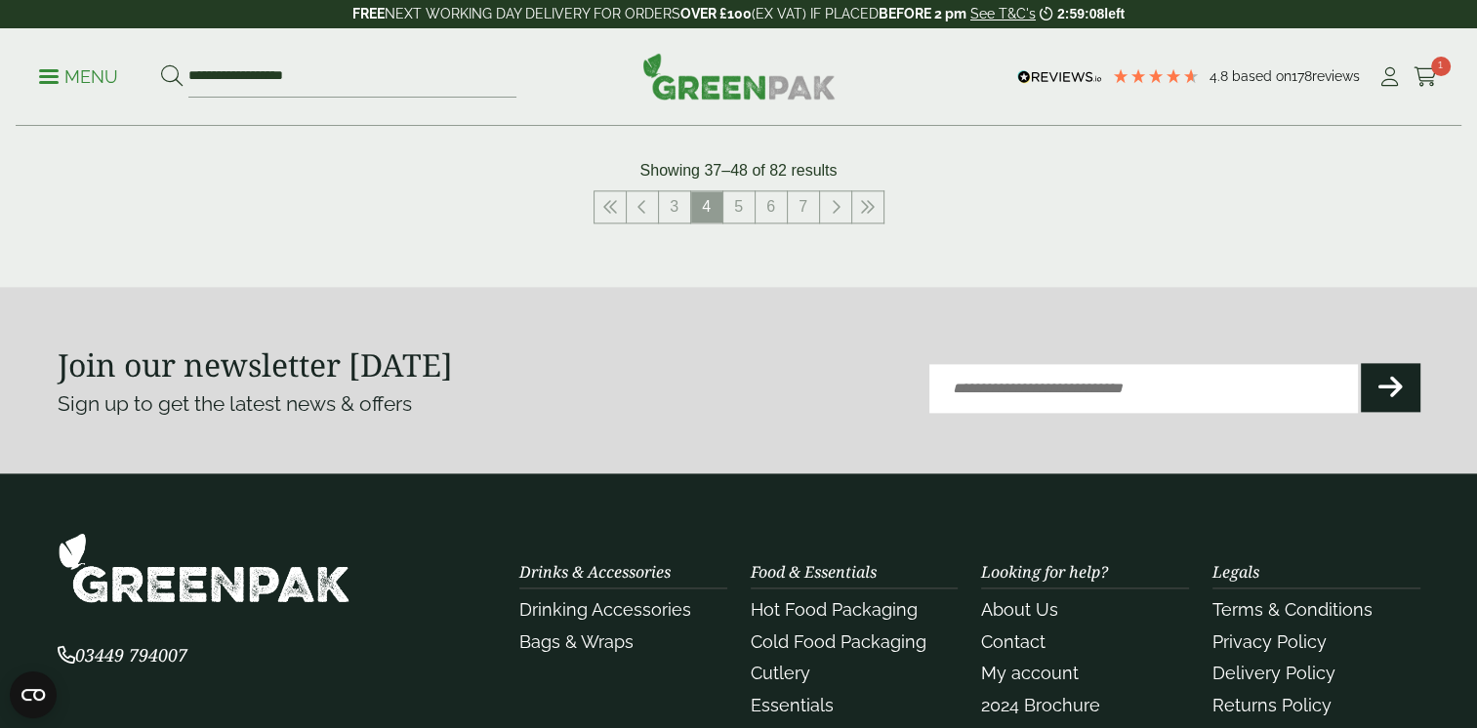
scroll to position [2246, 0]
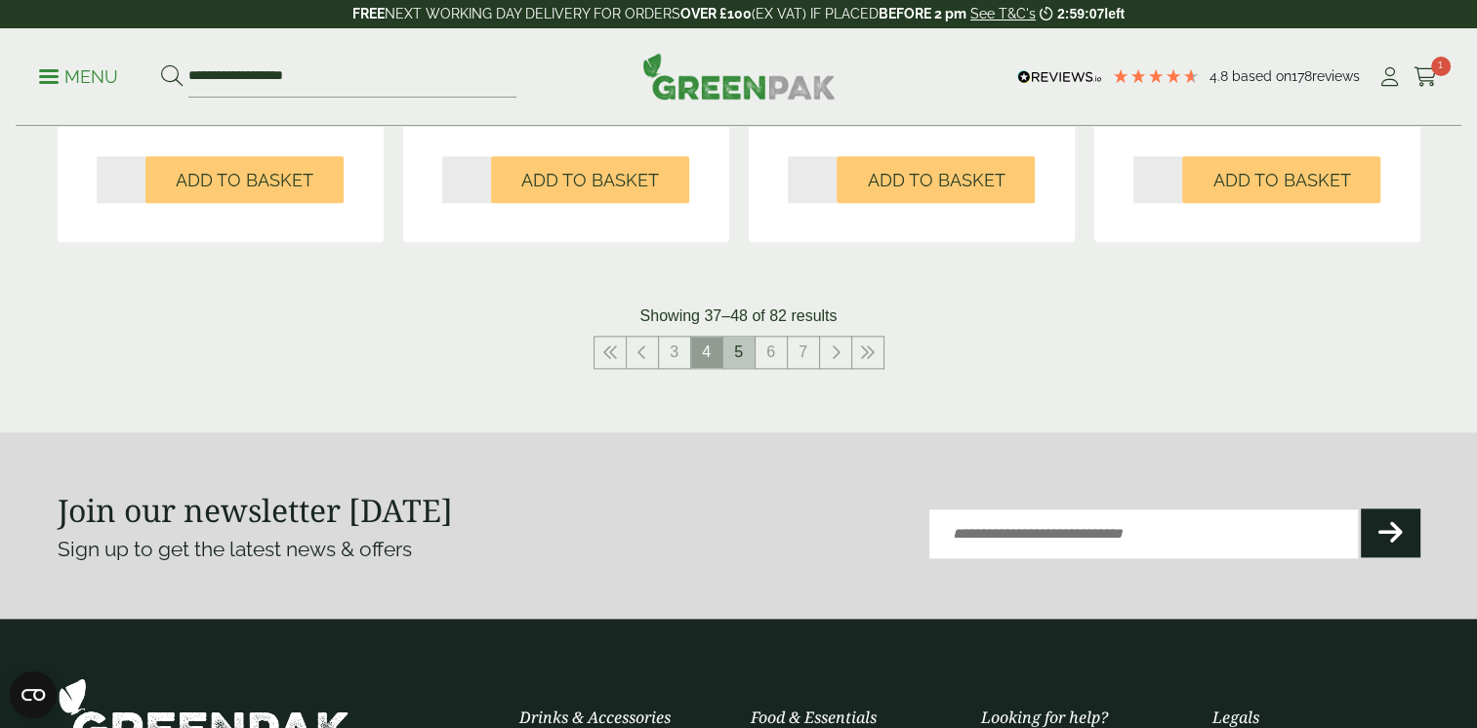
click at [742, 355] on link "5" at bounding box center [739, 352] width 31 height 31
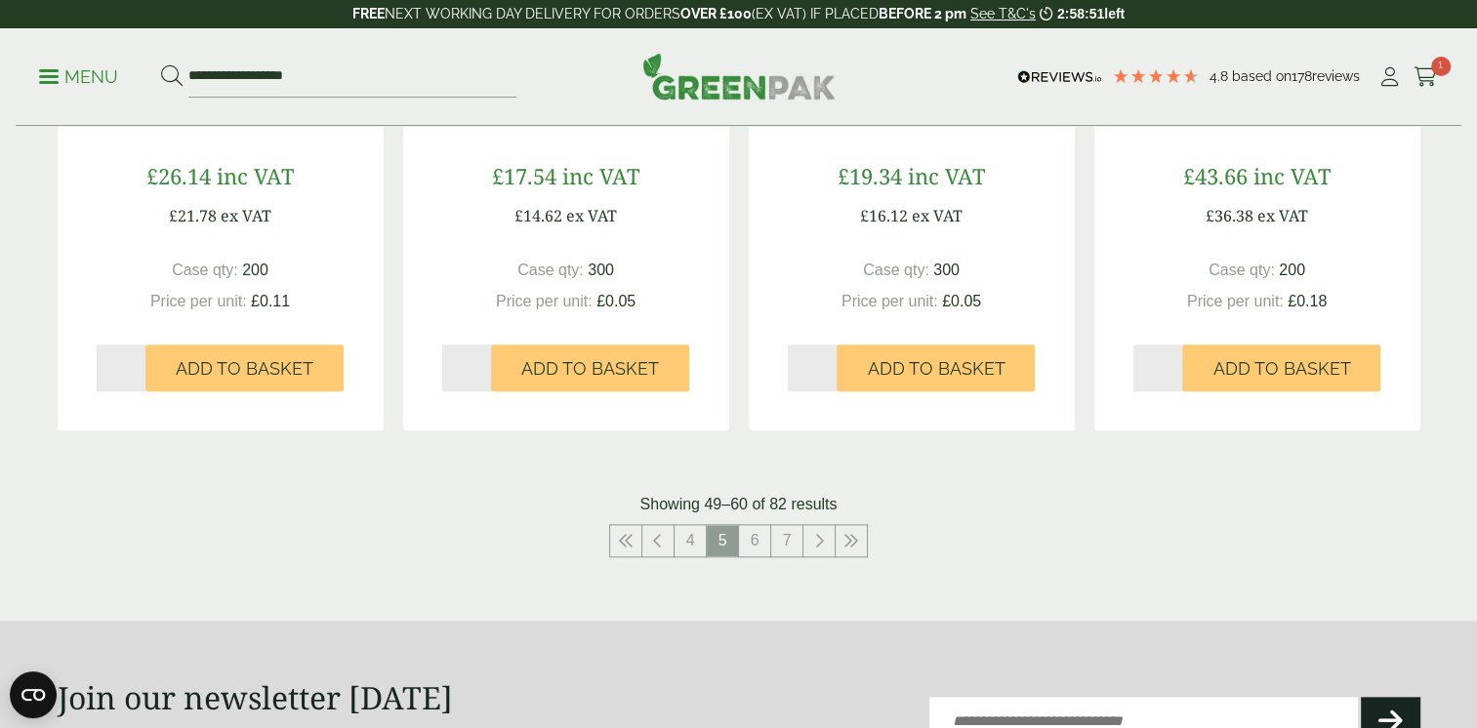
scroll to position [2343, 0]
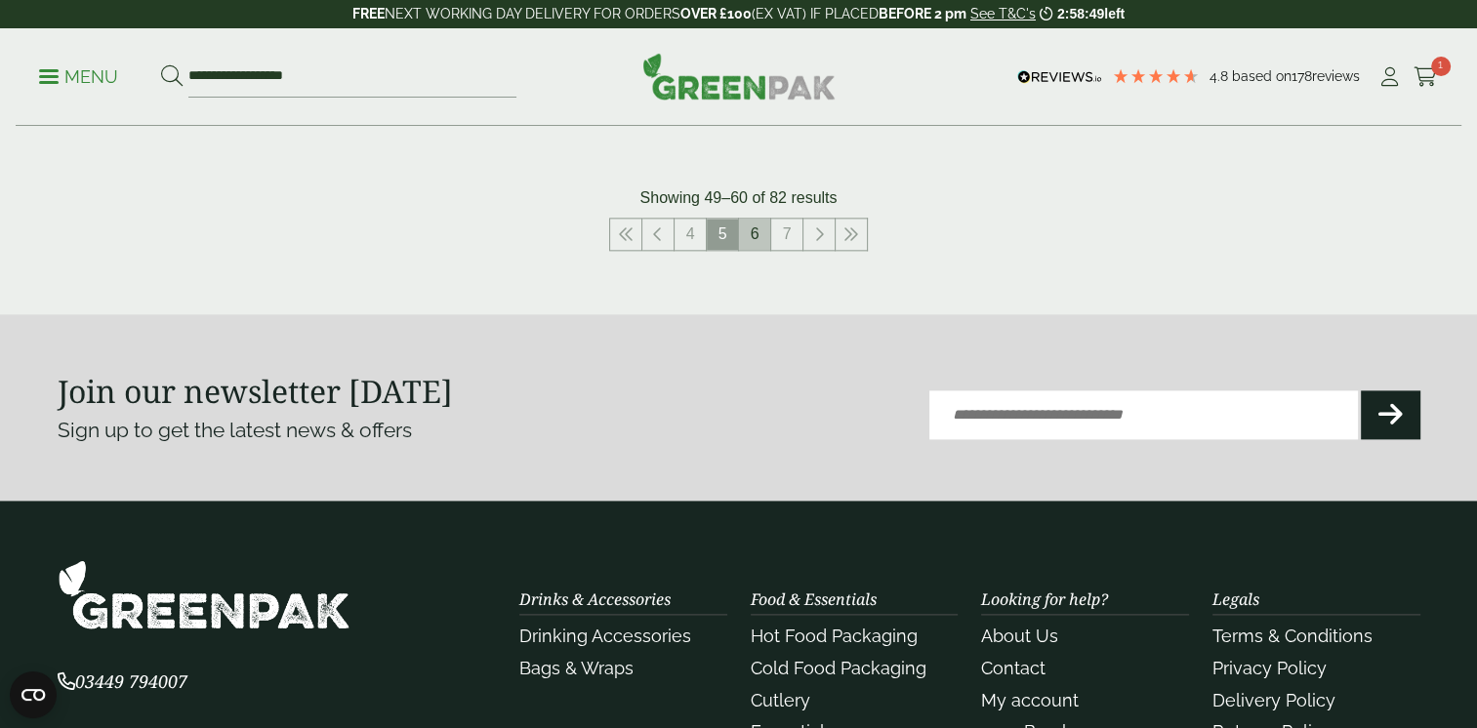
click at [755, 236] on link "6" at bounding box center [754, 234] width 31 height 31
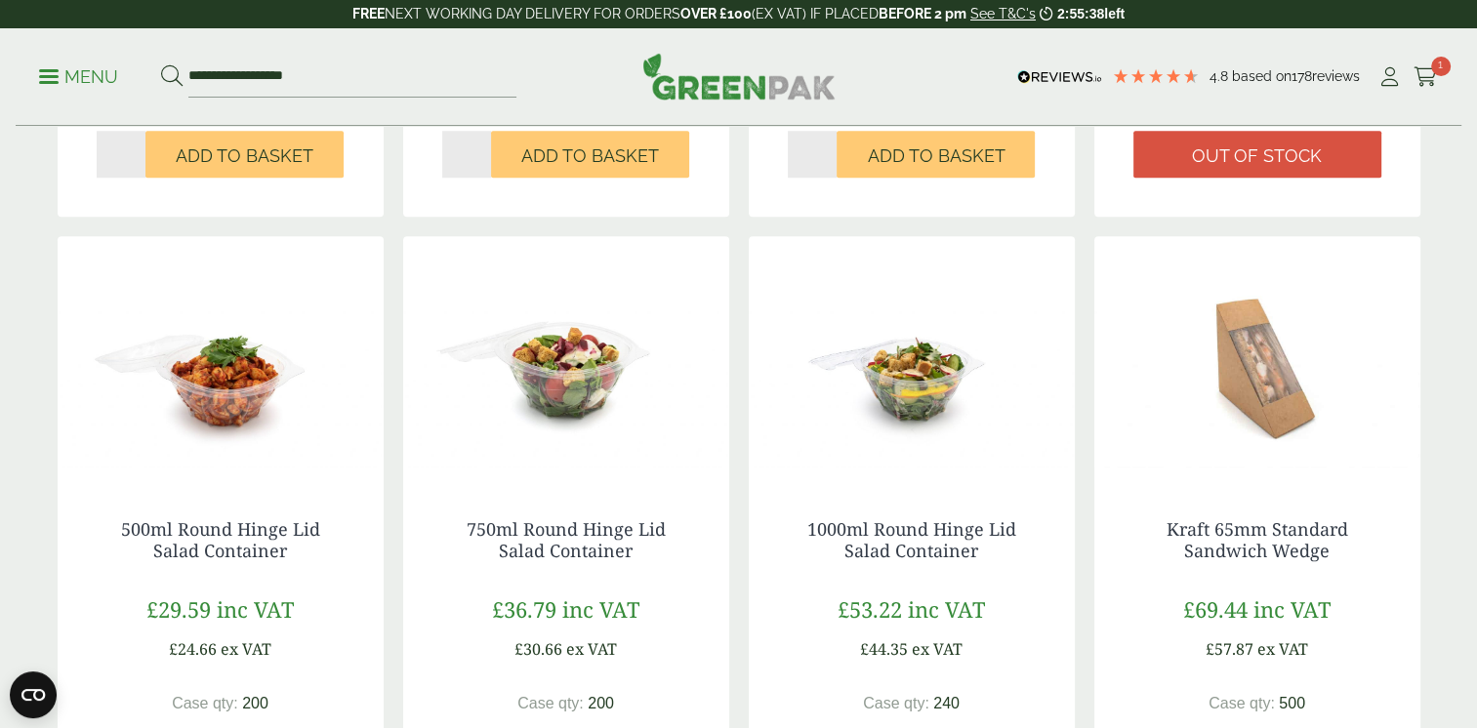
scroll to position [1953, 0]
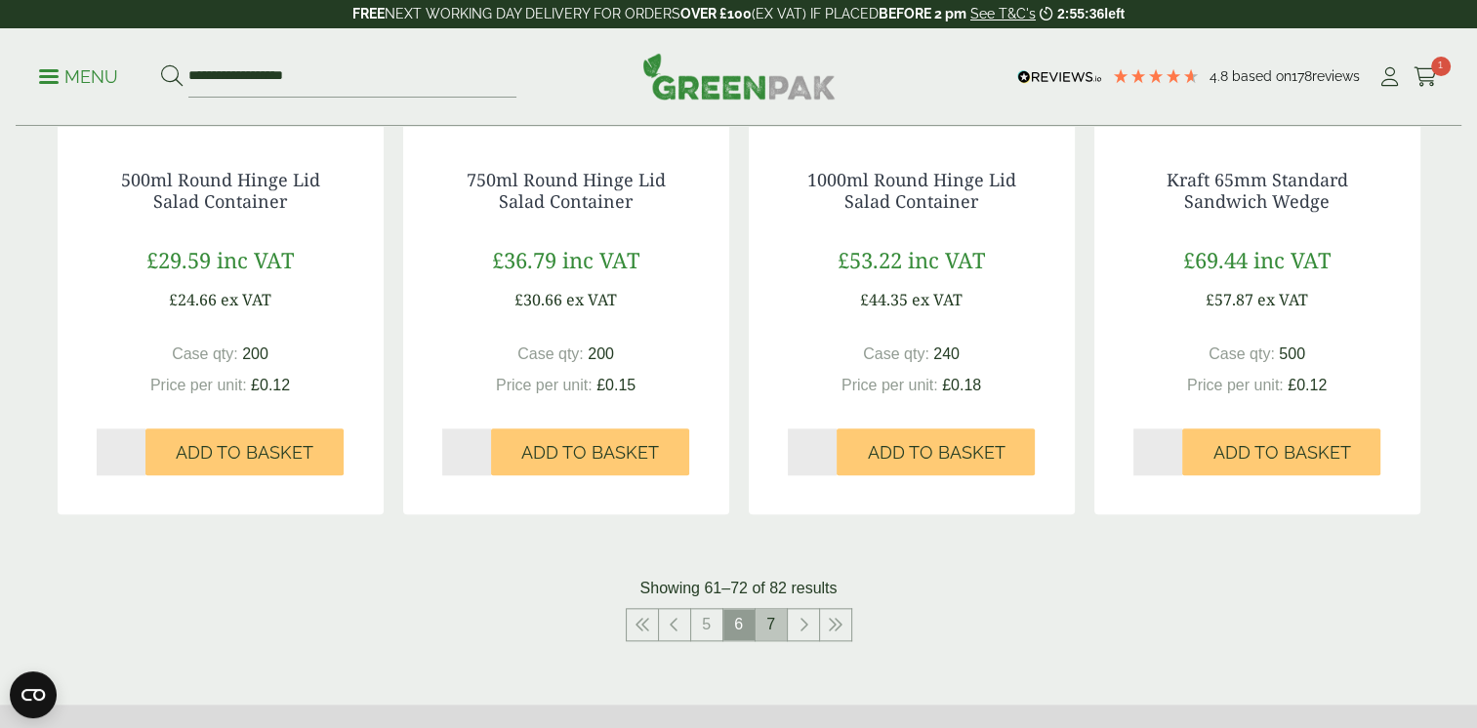
click at [777, 618] on link "7" at bounding box center [771, 624] width 31 height 31
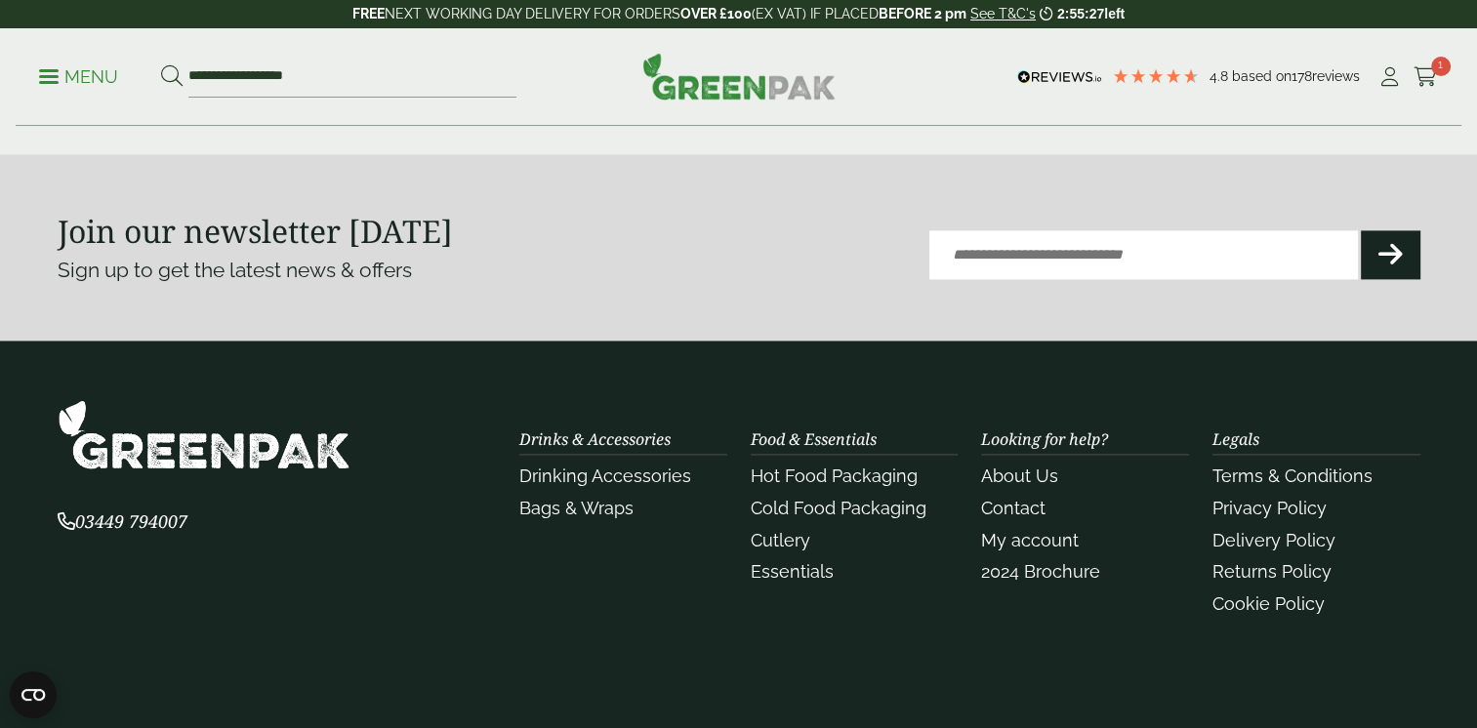
scroll to position [2248, 0]
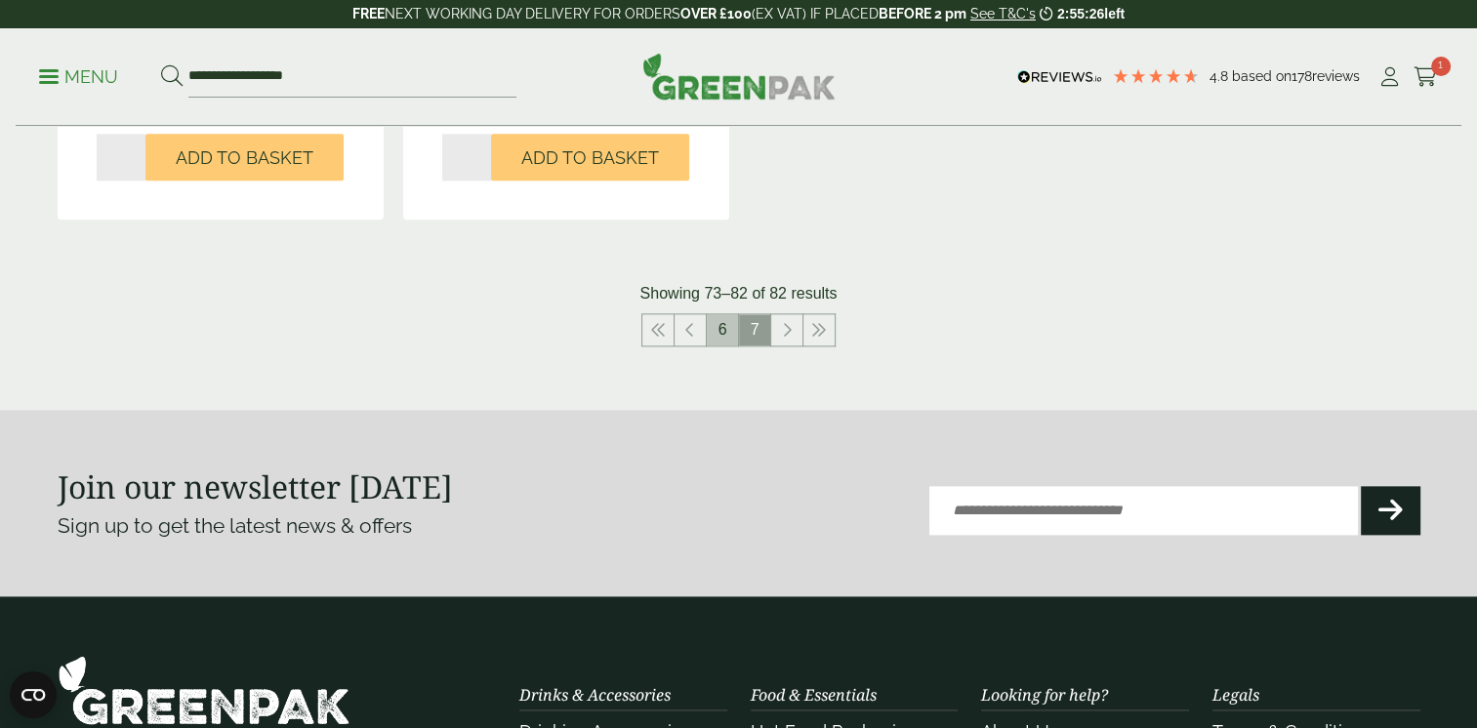
click at [722, 338] on link "6" at bounding box center [722, 329] width 31 height 31
